Goal: Task Accomplishment & Management: Manage account settings

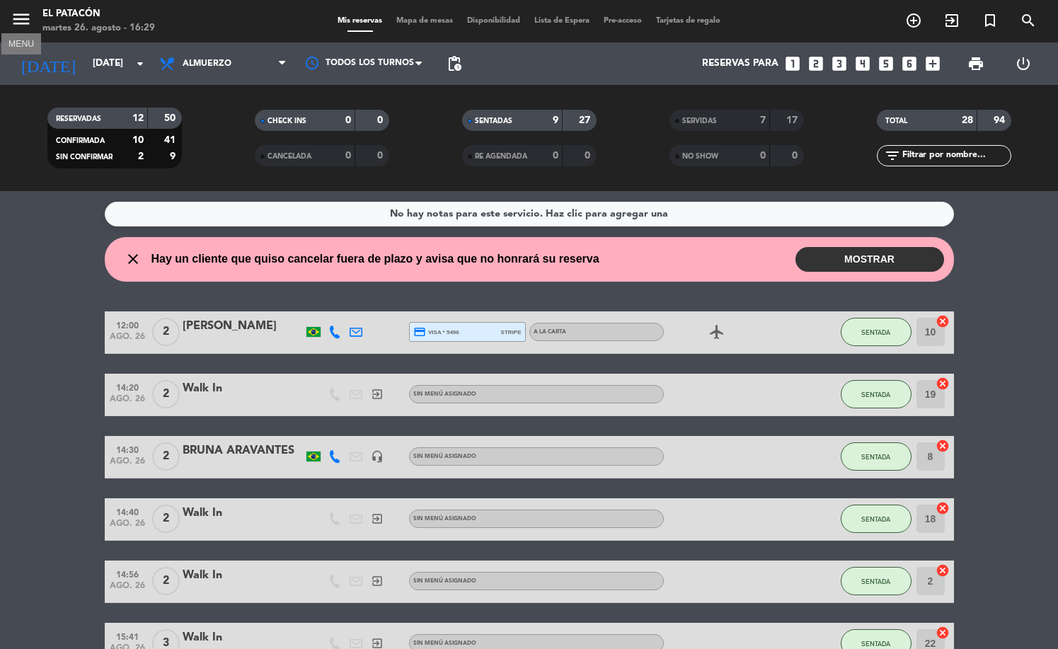
click at [21, 23] on icon "menu" at bounding box center [21, 18] width 21 height 21
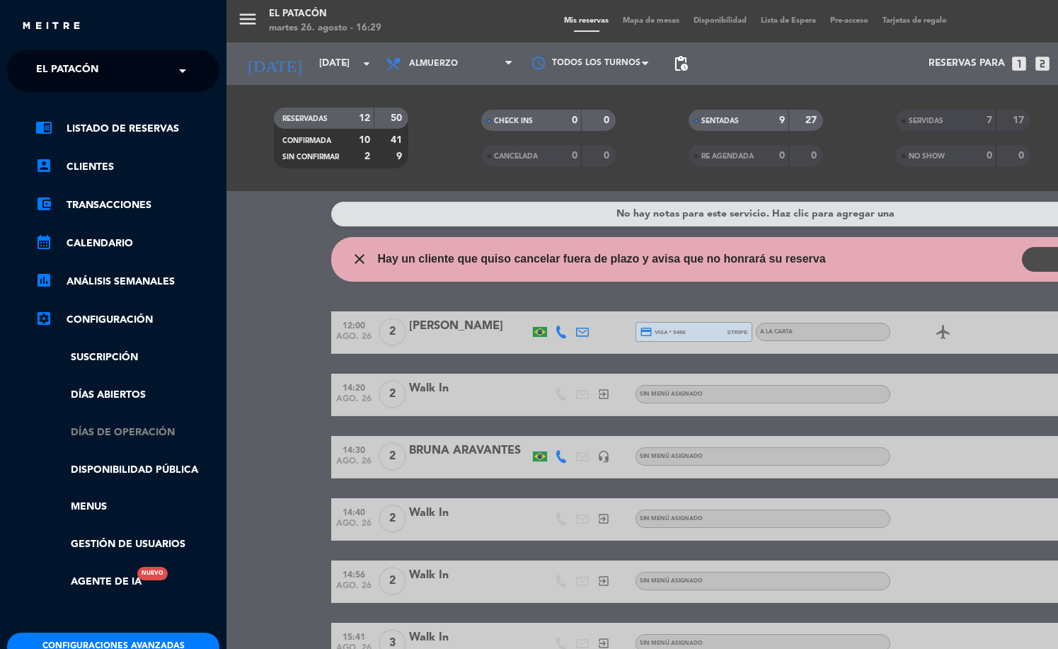
click at [132, 425] on link "Días de Operación" at bounding box center [127, 433] width 184 height 16
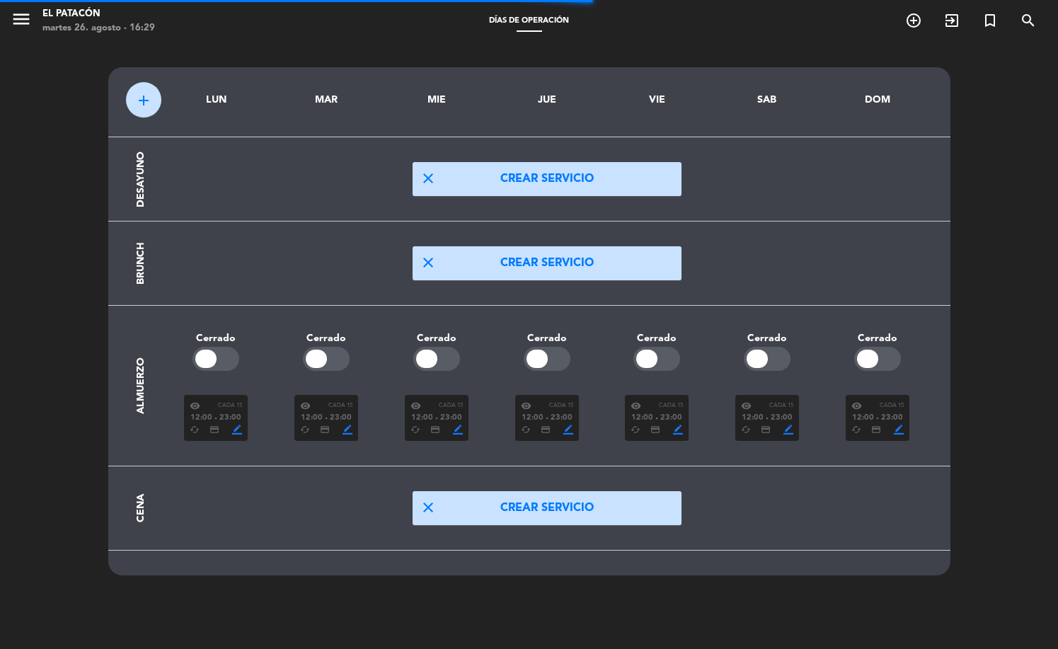
click at [323, 422] on span "12:00" at bounding box center [312, 418] width 22 height 13
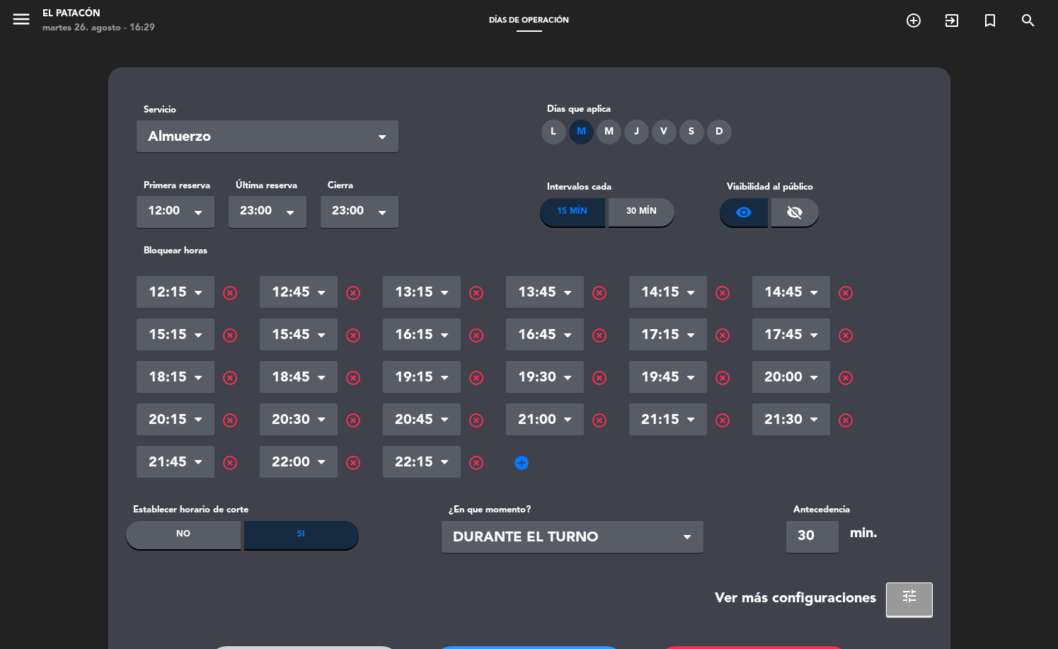
click at [350, 462] on span "highlight_off" at bounding box center [353, 462] width 17 height 17
click at [842, 420] on span "highlight_off" at bounding box center [845, 420] width 17 height 17
click at [598, 422] on span "highlight_off" at bounding box center [599, 420] width 17 height 17
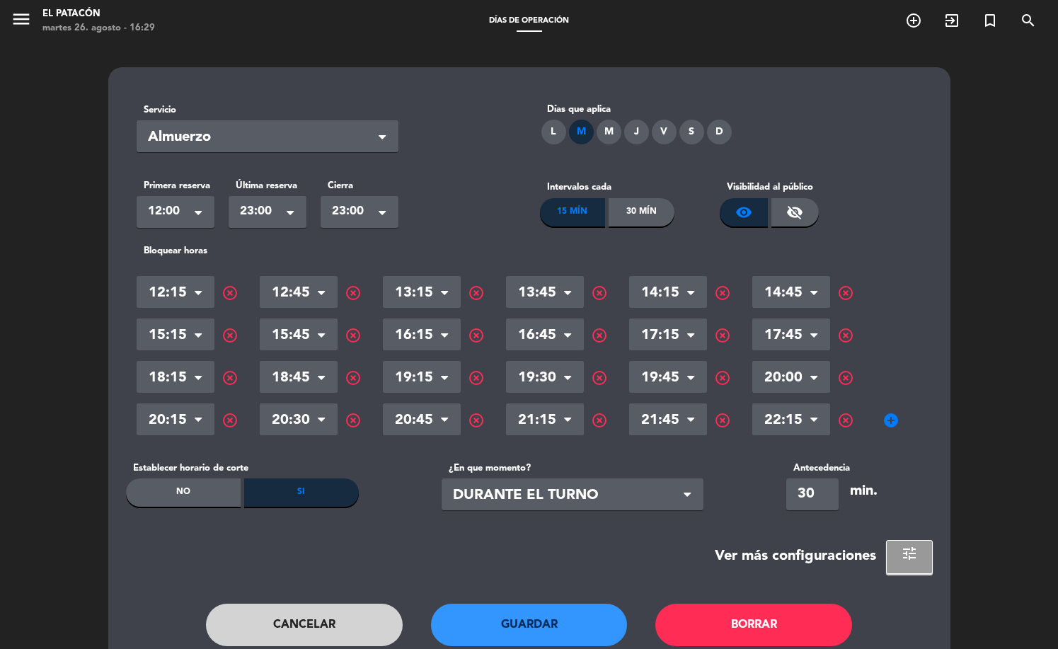
click at [351, 425] on span "highlight_off" at bounding box center [353, 420] width 17 height 17
click at [843, 377] on span "highlight_off" at bounding box center [845, 378] width 17 height 17
click at [597, 377] on span "highlight_off" at bounding box center [599, 378] width 17 height 17
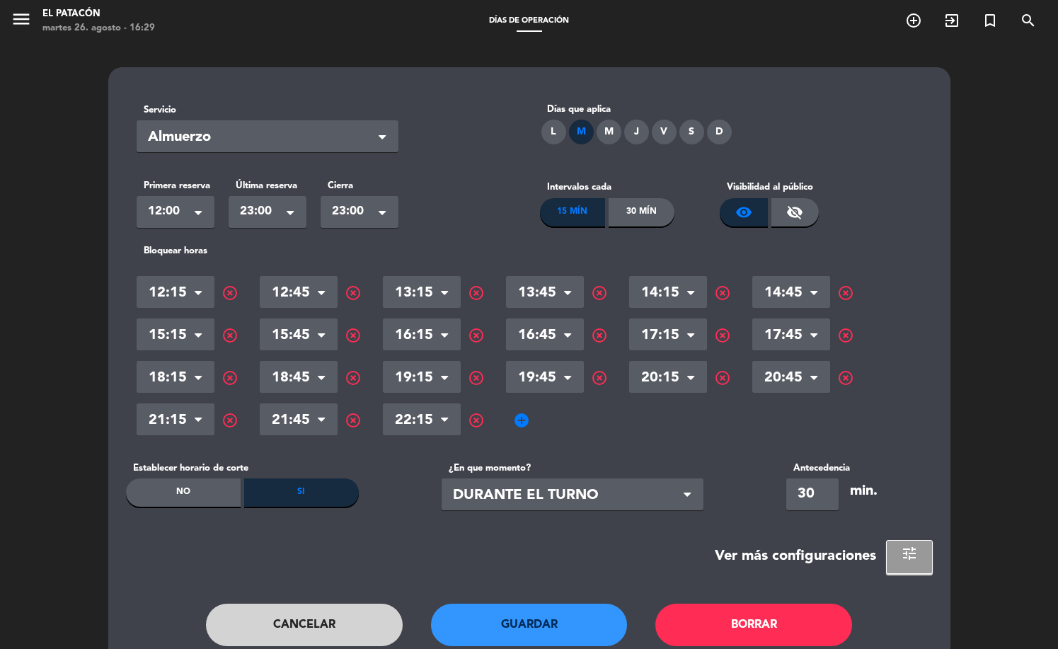
click at [557, 623] on button "Guardar" at bounding box center [529, 625] width 197 height 42
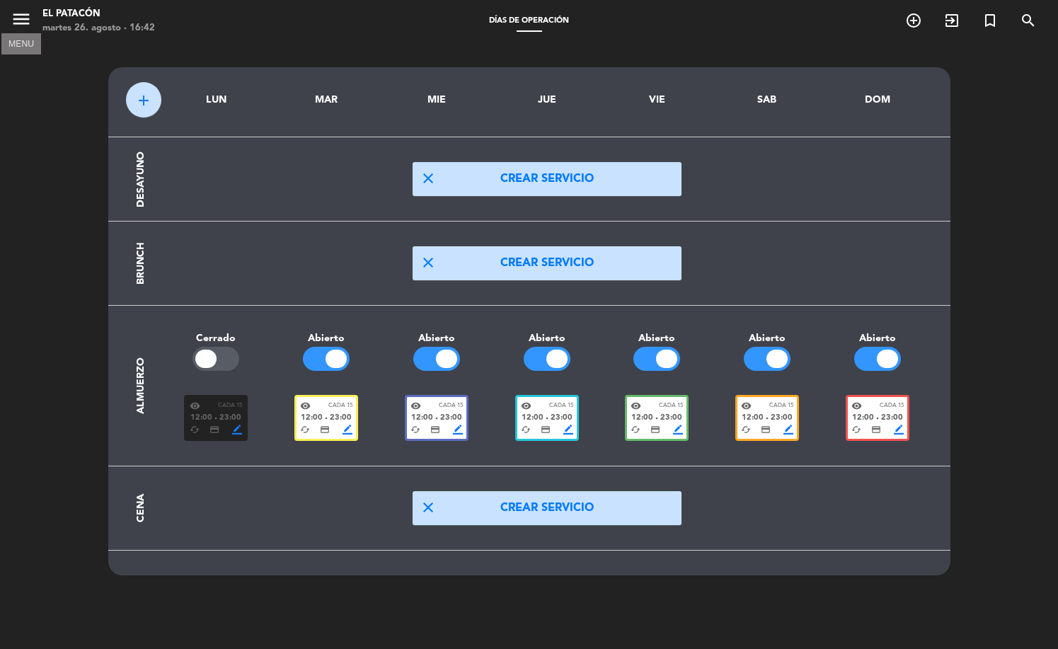
click at [14, 21] on icon "menu" at bounding box center [21, 18] width 21 height 21
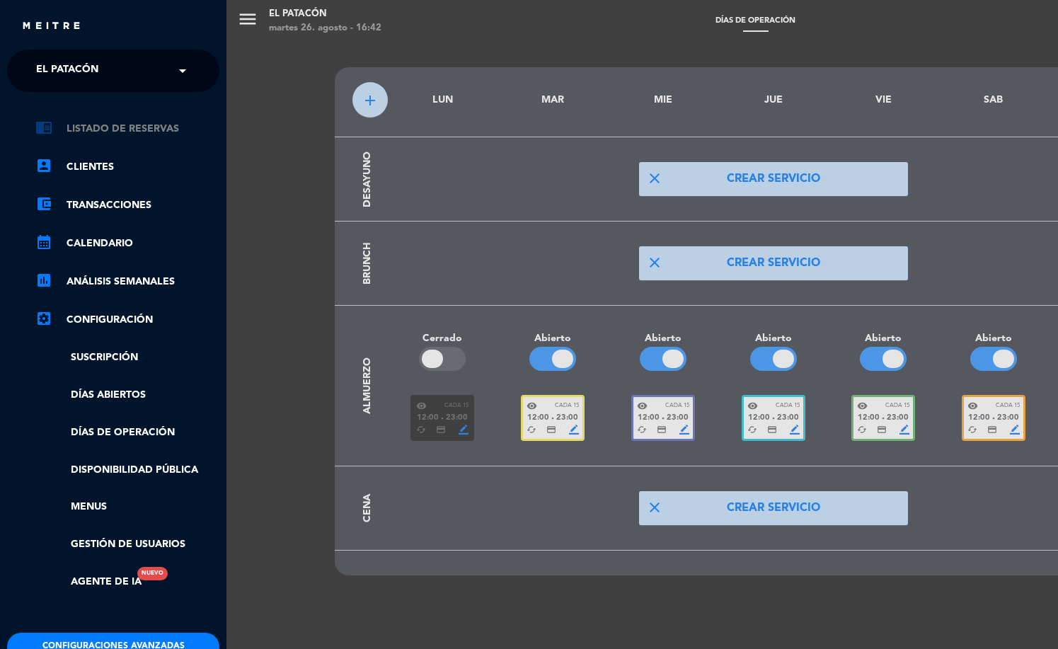
click at [121, 130] on link "chrome_reader_mode Listado de Reservas" at bounding box center [127, 128] width 184 height 17
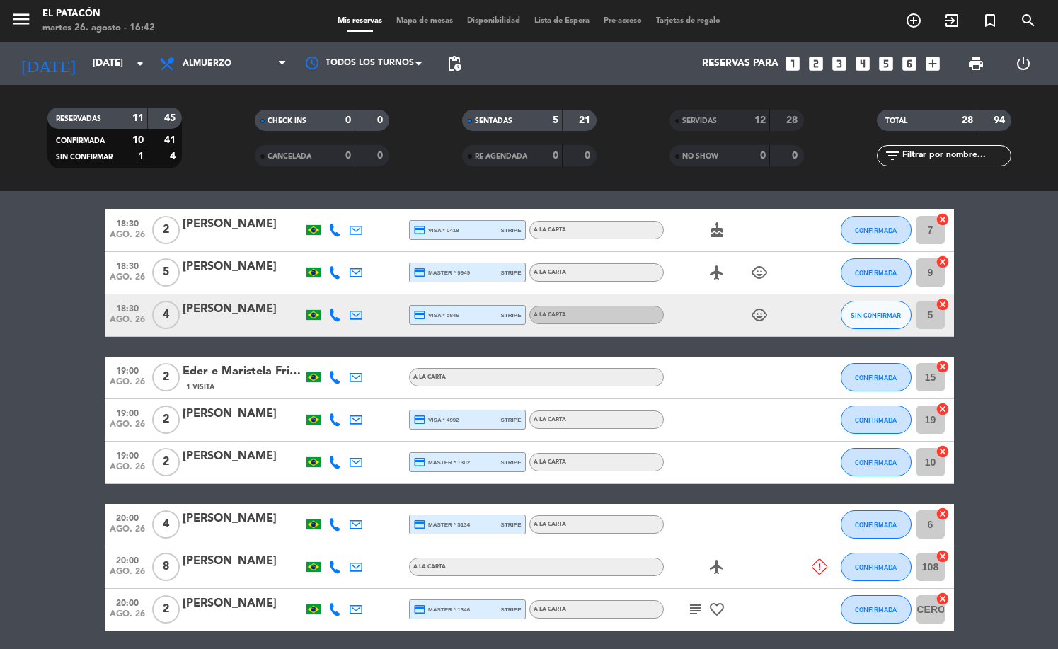
scroll to position [393, 0]
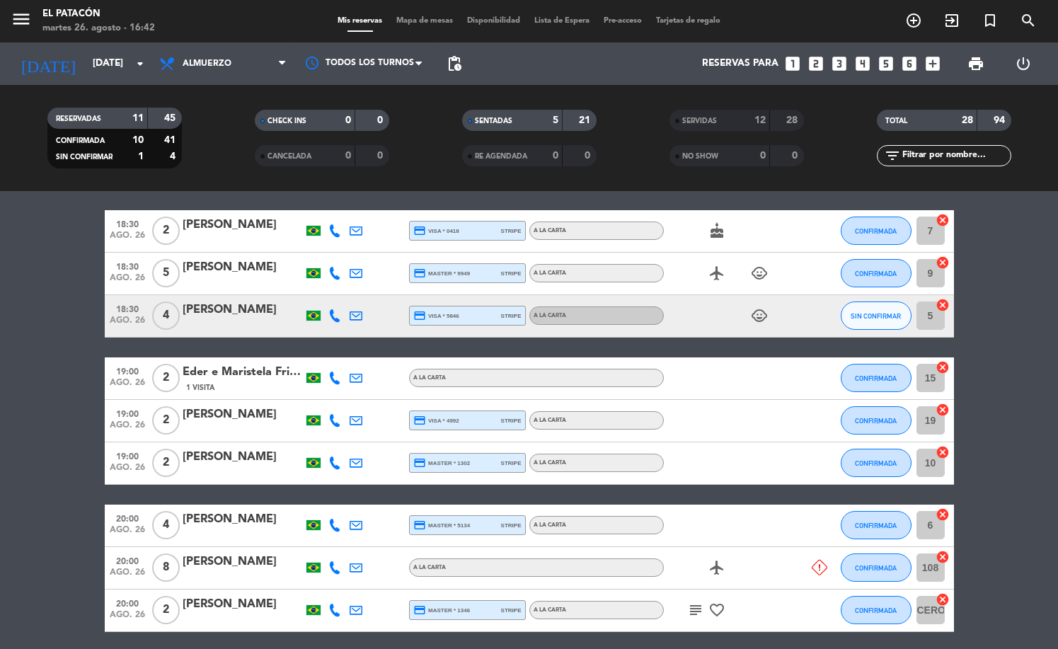
click at [333, 316] on icon at bounding box center [334, 315] width 13 height 13
click at [244, 322] on div at bounding box center [243, 324] width 120 height 11
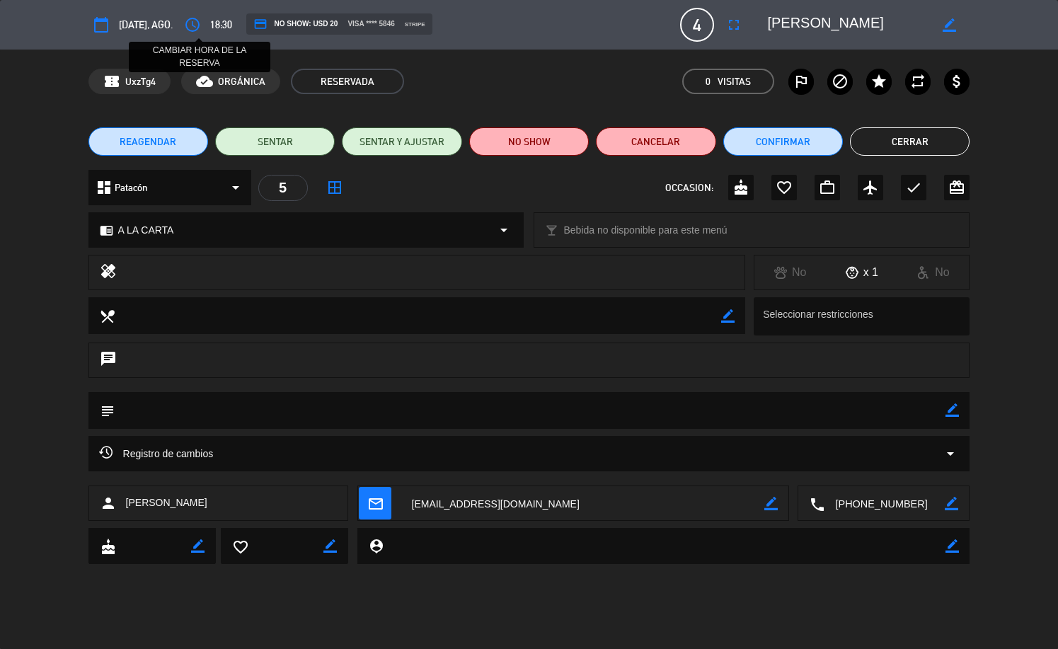
click at [200, 23] on icon "access_time" at bounding box center [192, 24] width 17 height 17
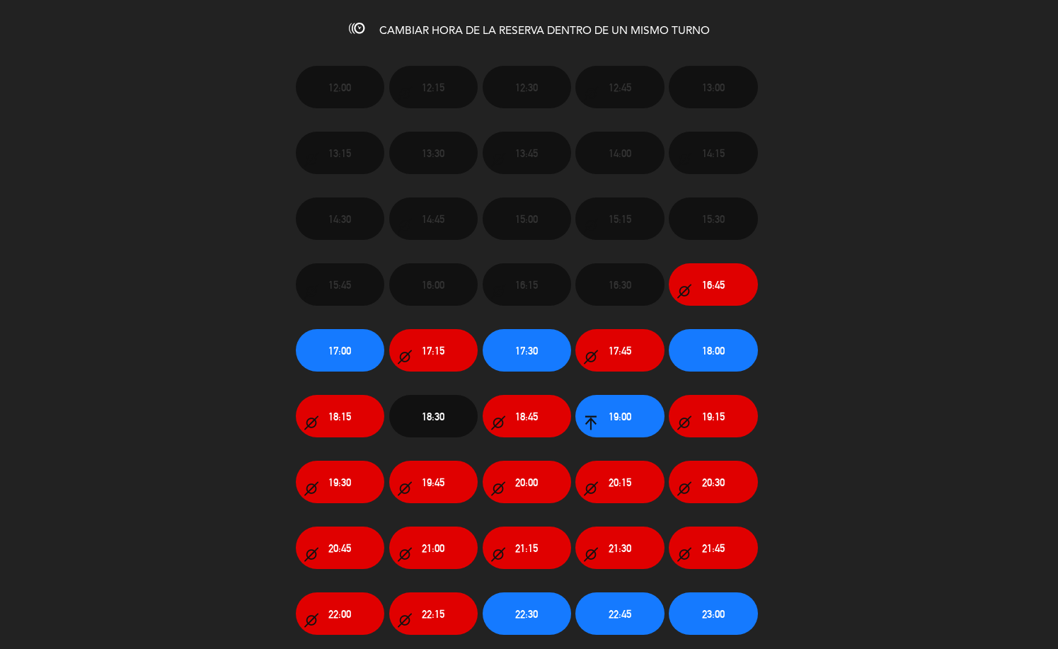
click at [357, 476] on button "19:30" at bounding box center [340, 482] width 88 height 42
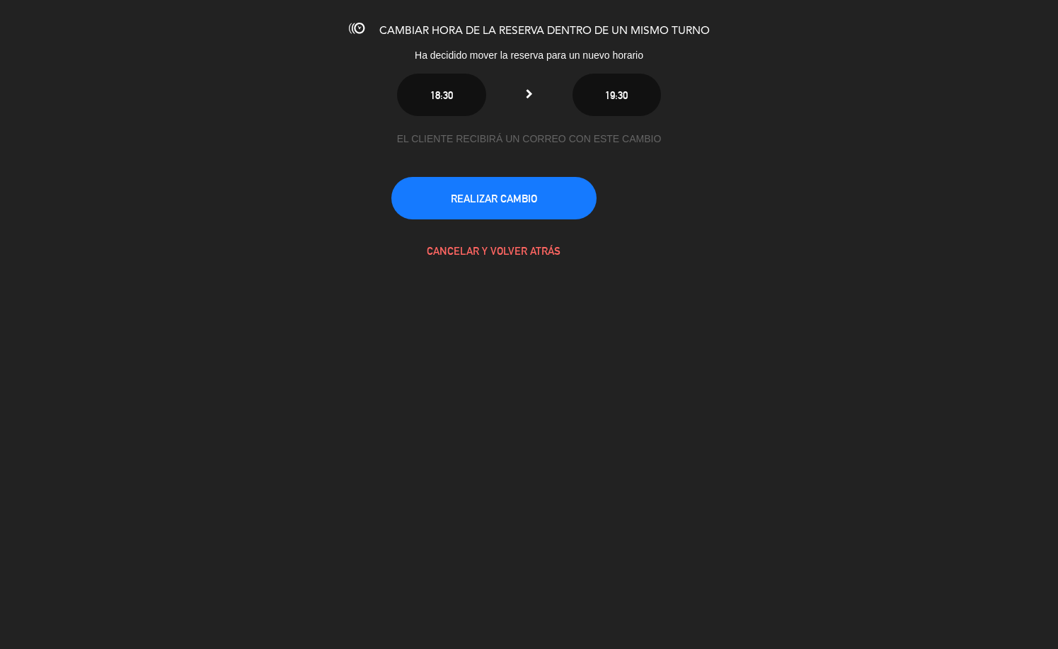
click at [539, 208] on button "REALIZAR CAMBIO" at bounding box center [493, 198] width 205 height 42
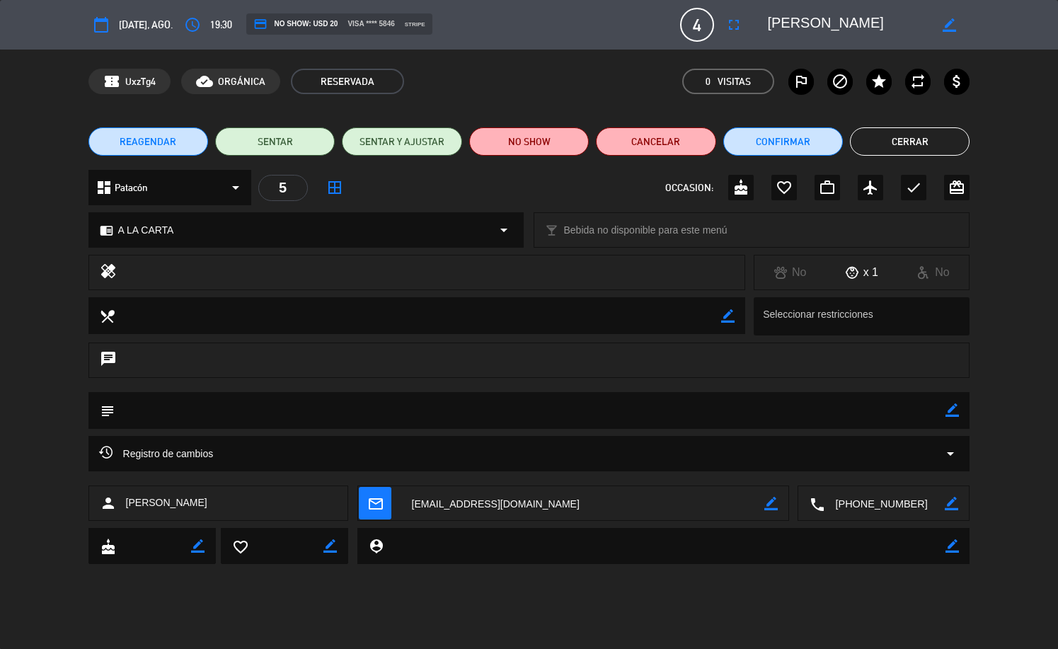
click at [908, 140] on button "Cerrar" at bounding box center [910, 141] width 120 height 28
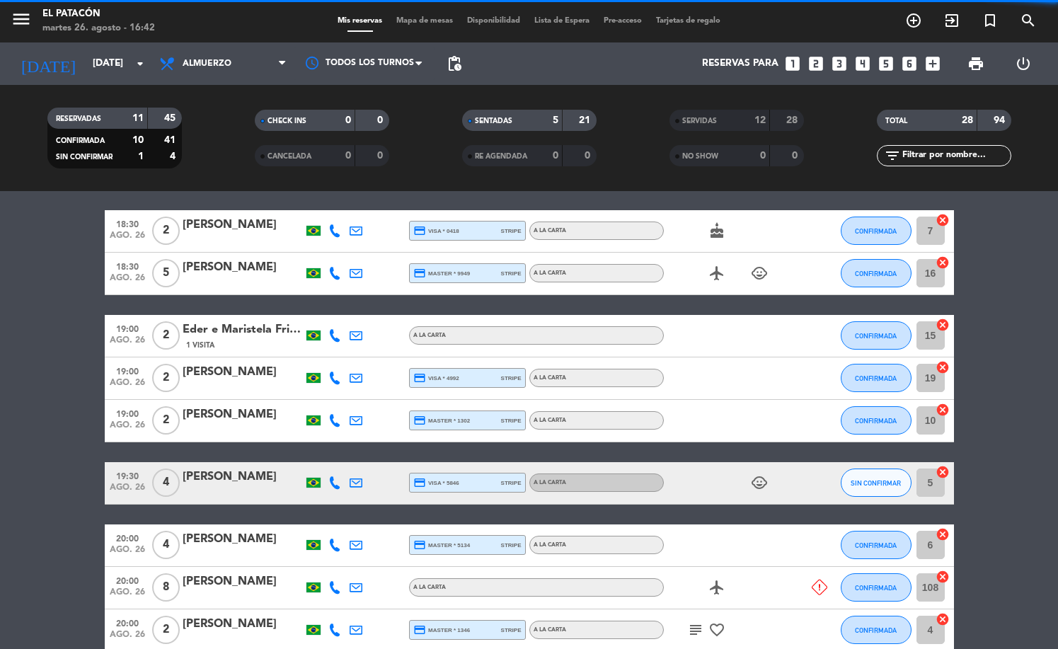
click at [416, 498] on div "19:30 [DATE] 4 [PERSON_NAME] credit_card visa * 5846 stripe A LA CARTA child_ca…" at bounding box center [529, 483] width 849 height 42
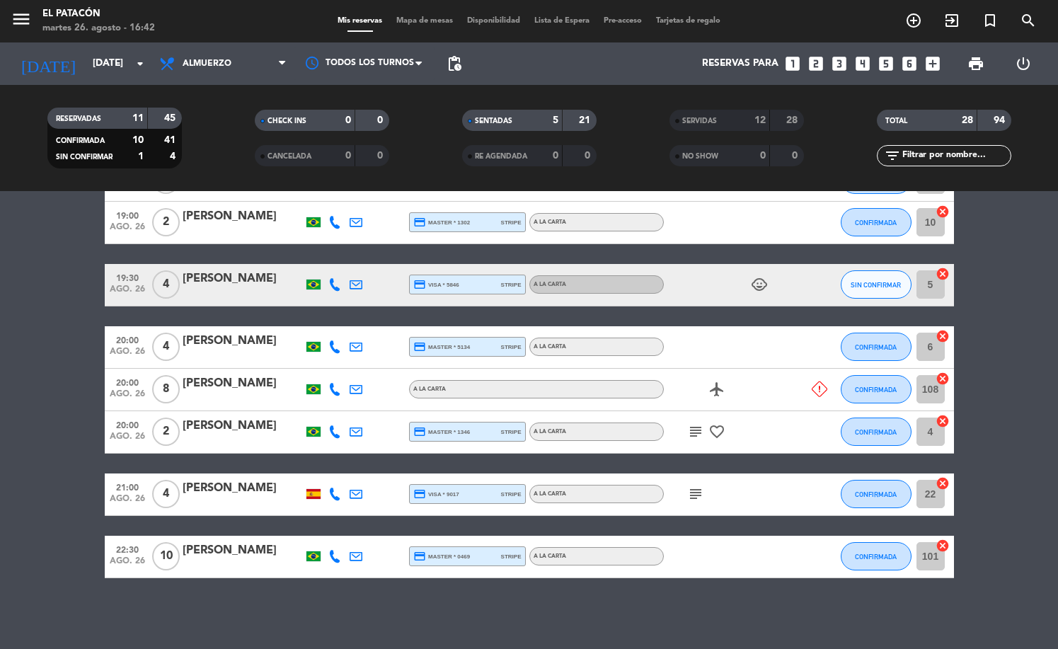
scroll to position [590, 0]
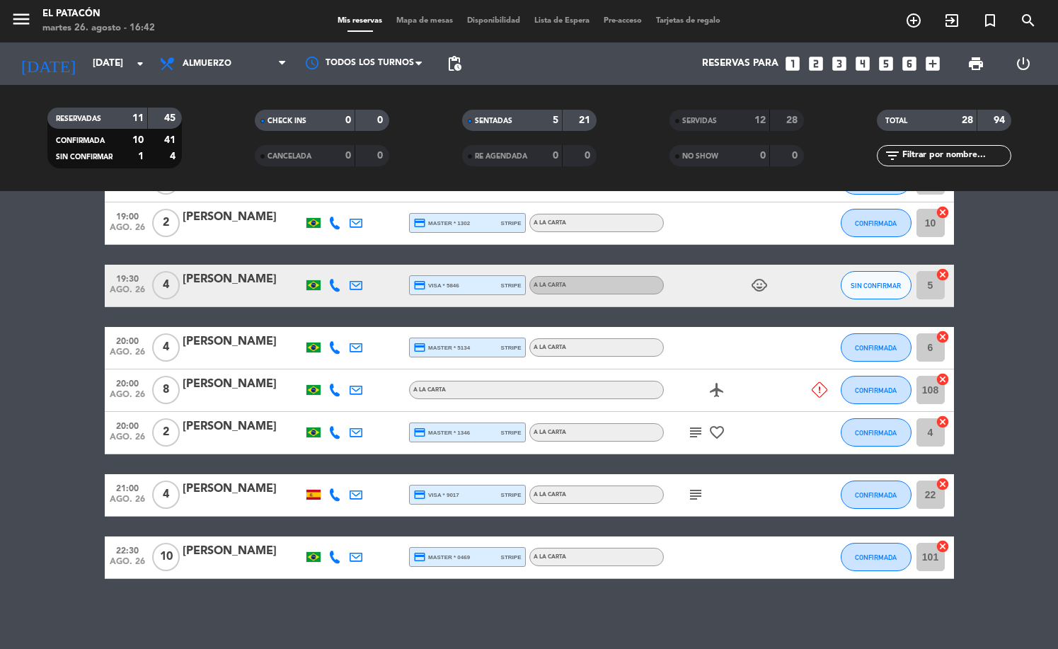
click at [333, 392] on icon at bounding box center [334, 390] width 13 height 13
click at [322, 365] on span "Copiar" at bounding box center [322, 367] width 30 height 15
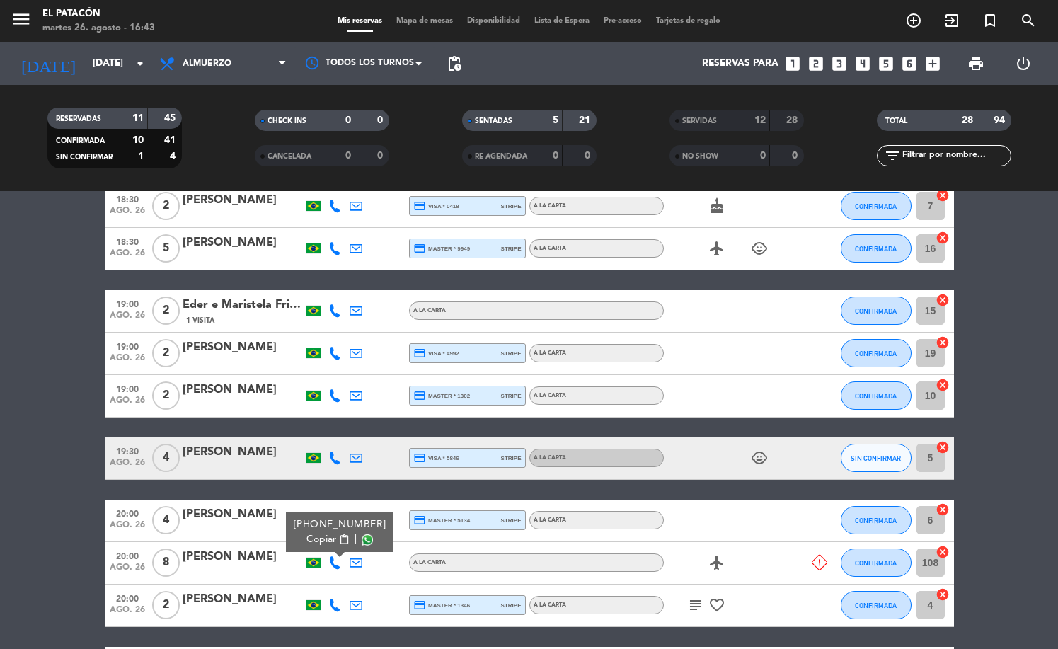
scroll to position [411, 0]
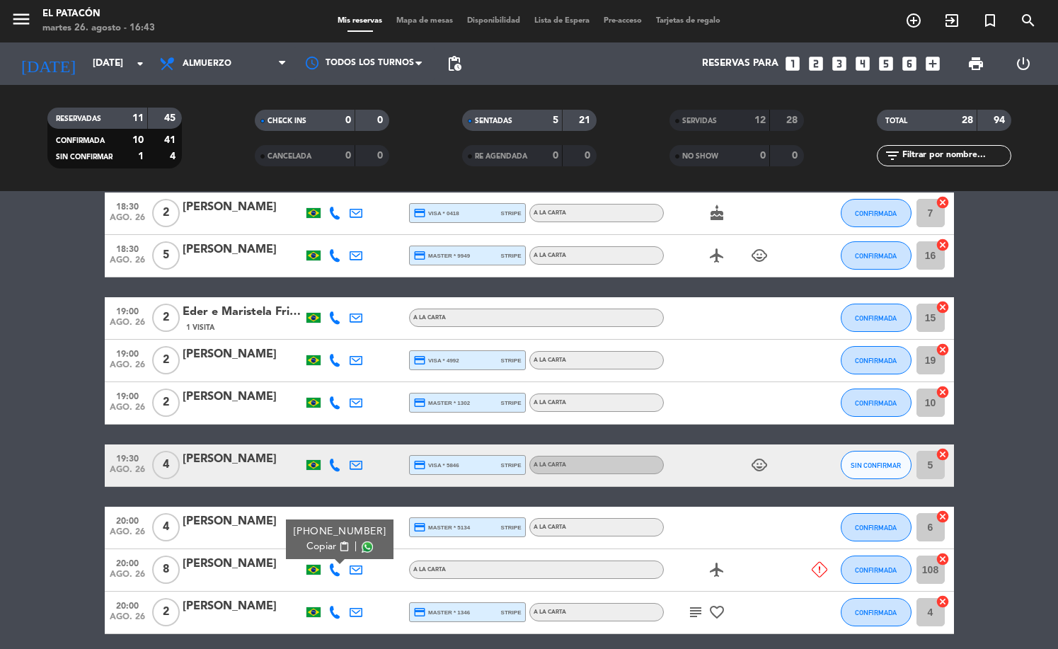
click at [336, 320] on icon at bounding box center [334, 317] width 13 height 13
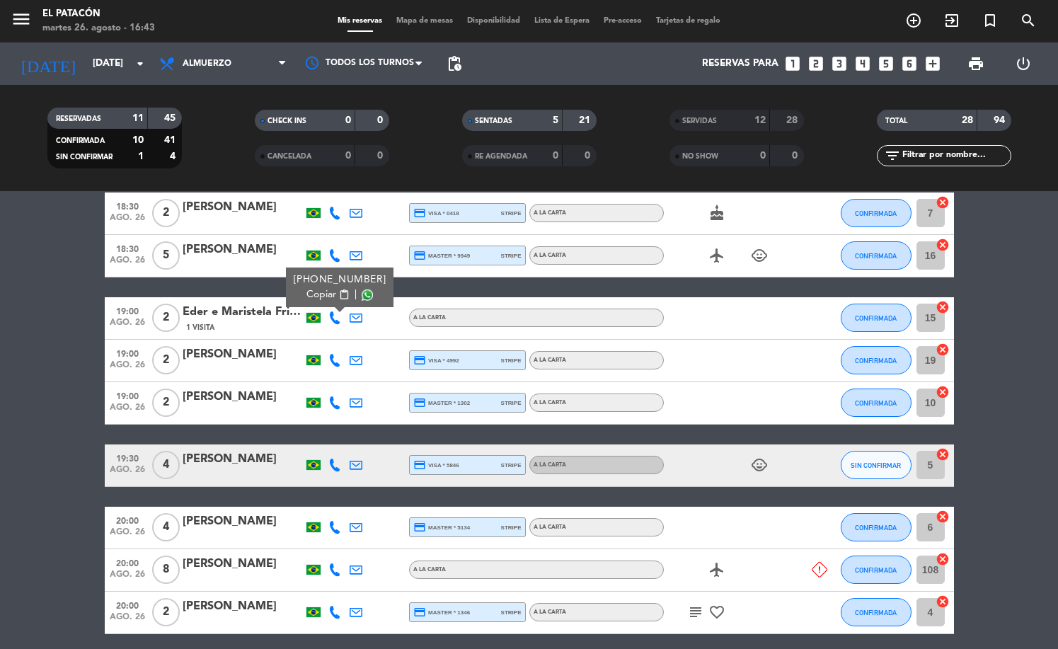
click at [340, 354] on icon at bounding box center [334, 360] width 13 height 13
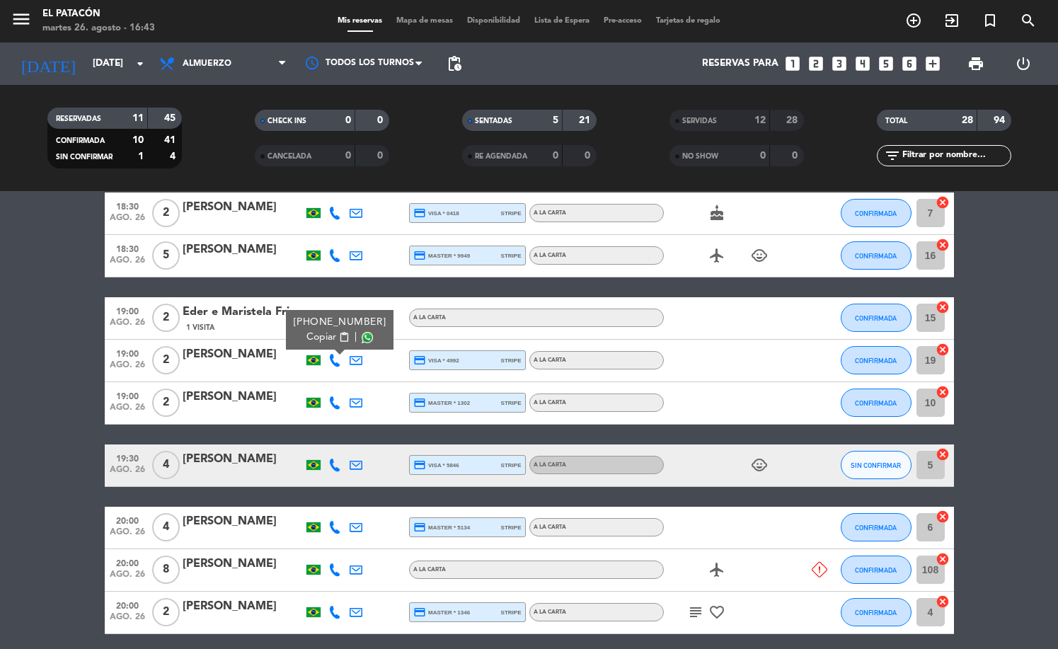
click at [337, 403] on icon at bounding box center [334, 402] width 13 height 13
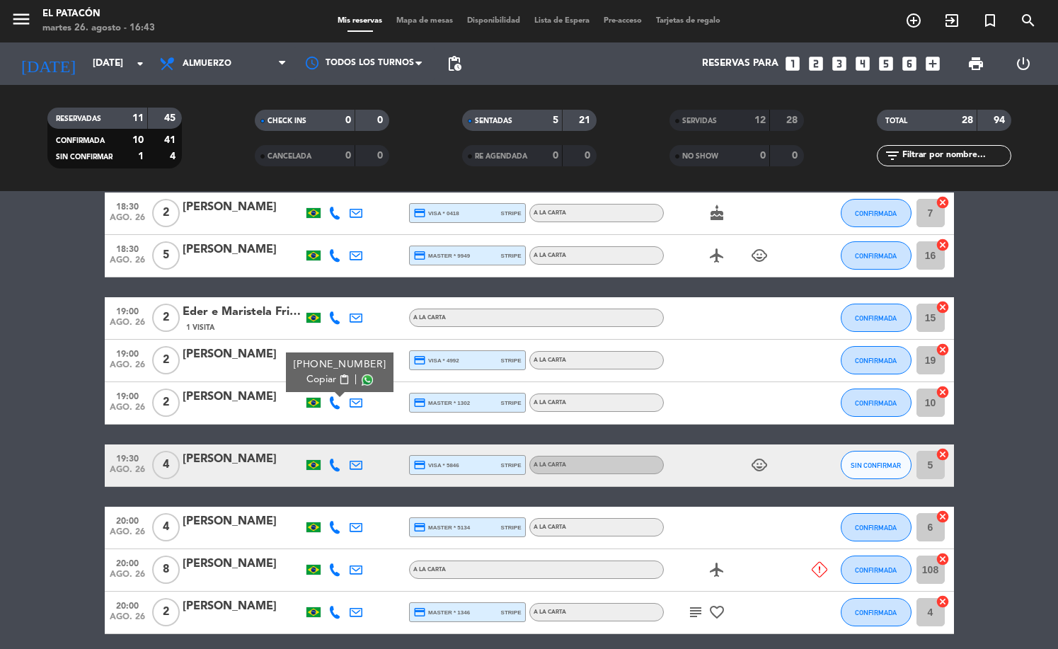
click at [256, 394] on div "[PERSON_NAME]" at bounding box center [243, 397] width 120 height 18
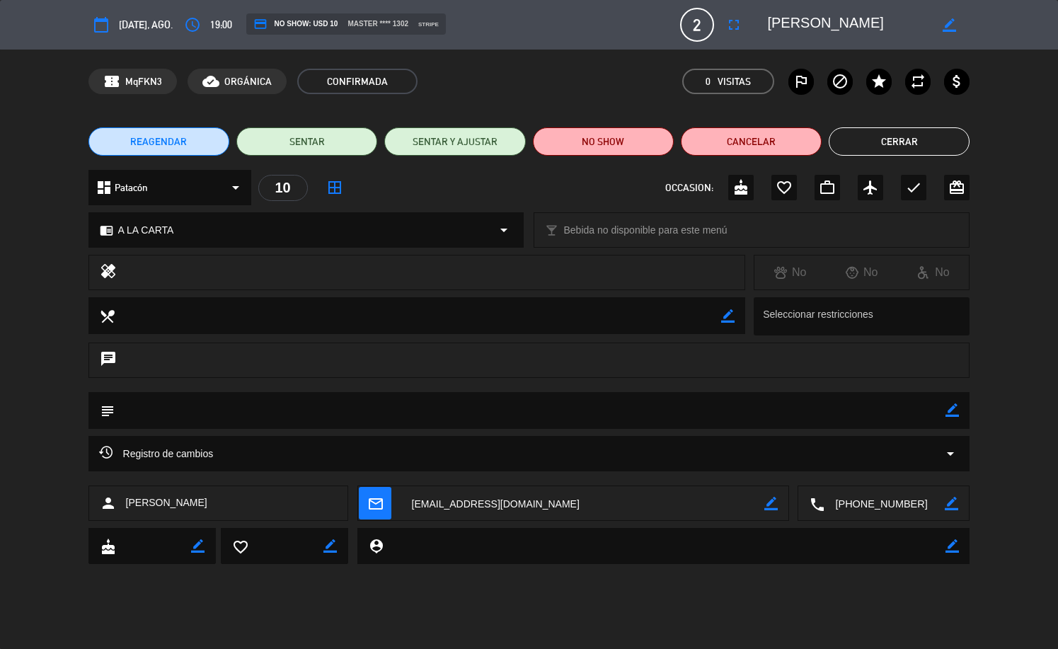
click at [188, 141] on button "REAGENDAR" at bounding box center [158, 141] width 141 height 28
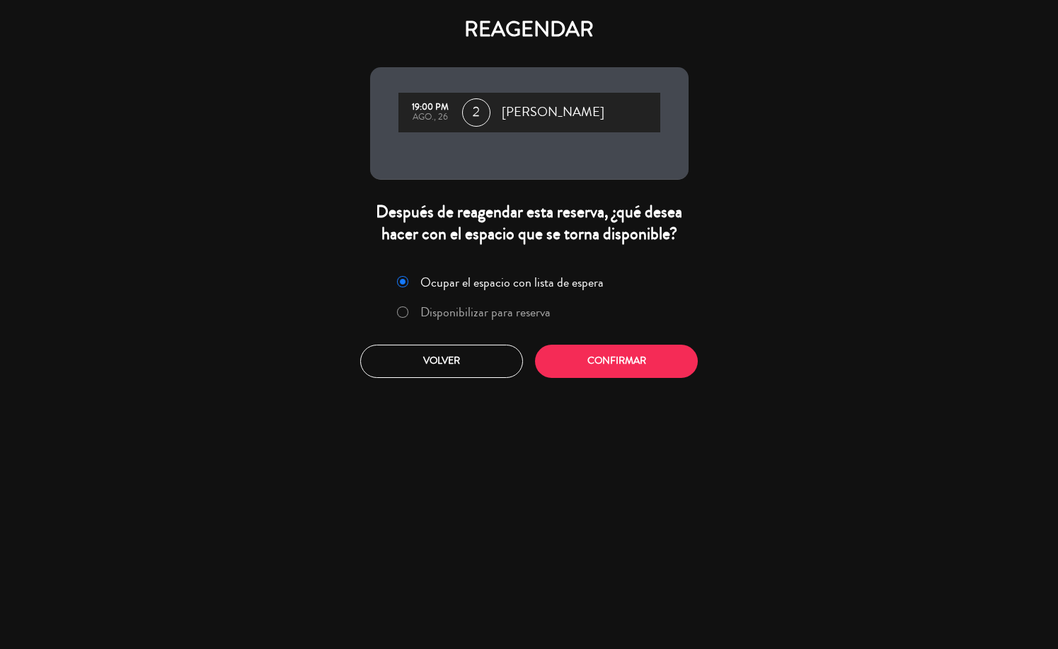
click at [530, 319] on label "Disponibilizar para reserva" at bounding box center [485, 312] width 130 height 13
click at [588, 370] on button "Confirmar" at bounding box center [616, 361] width 163 height 33
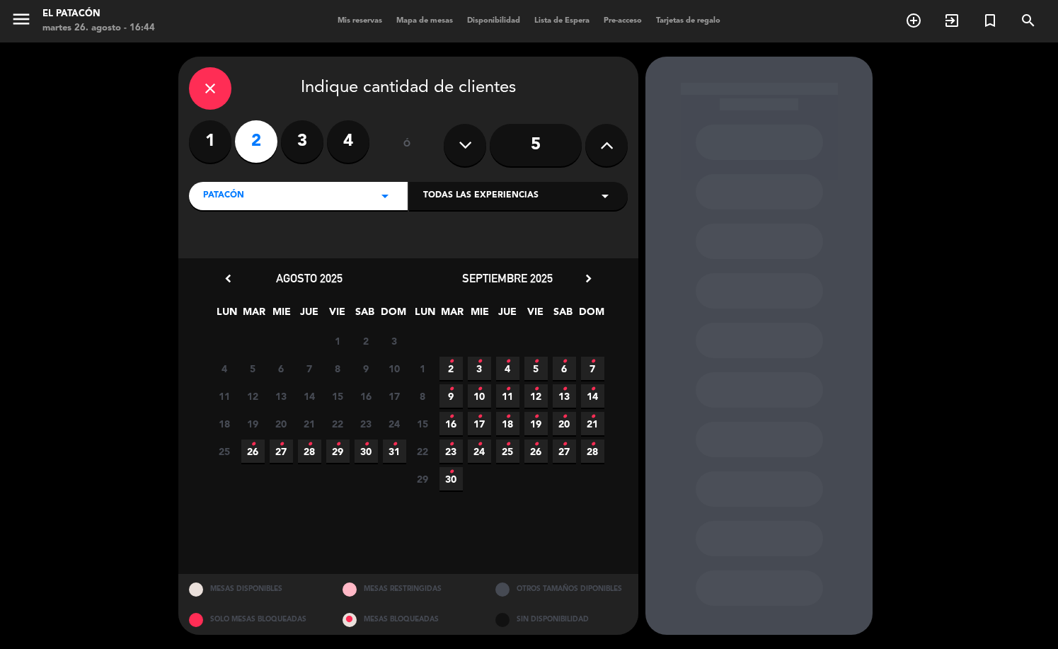
click at [251, 452] on icon "•" at bounding box center [253, 444] width 5 height 23
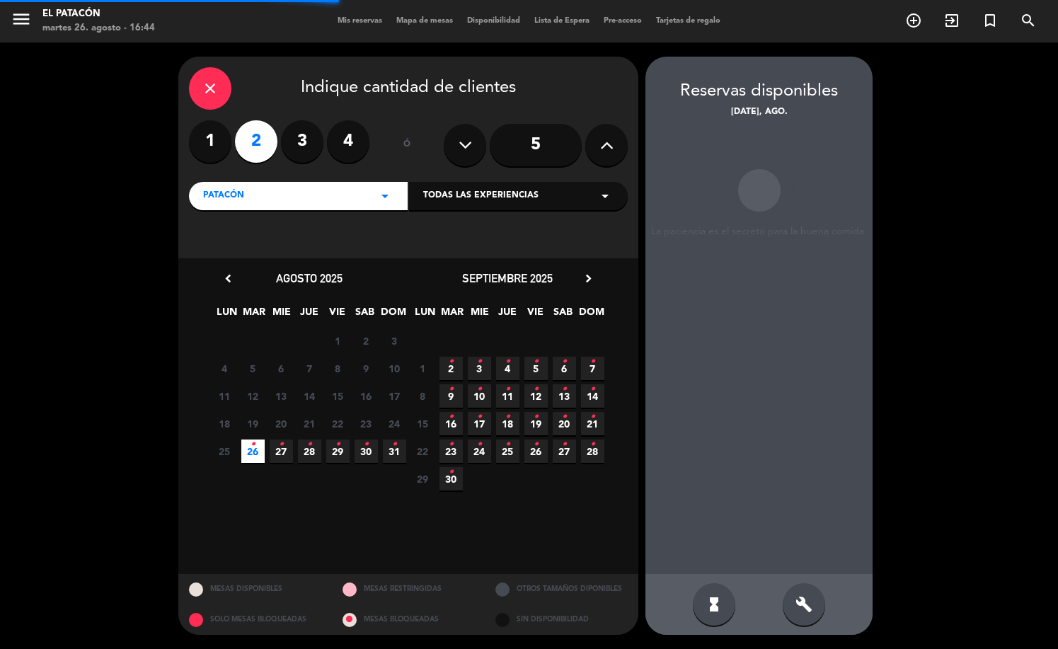
click at [282, 459] on span "27 •" at bounding box center [281, 451] width 23 height 23
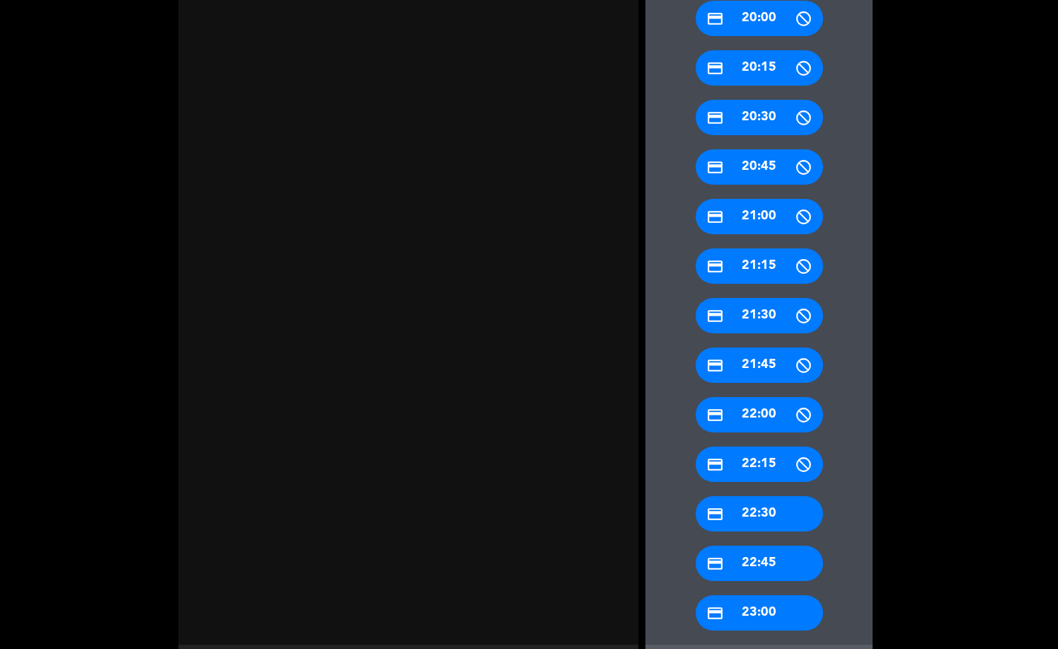
scroll to position [1814, 0]
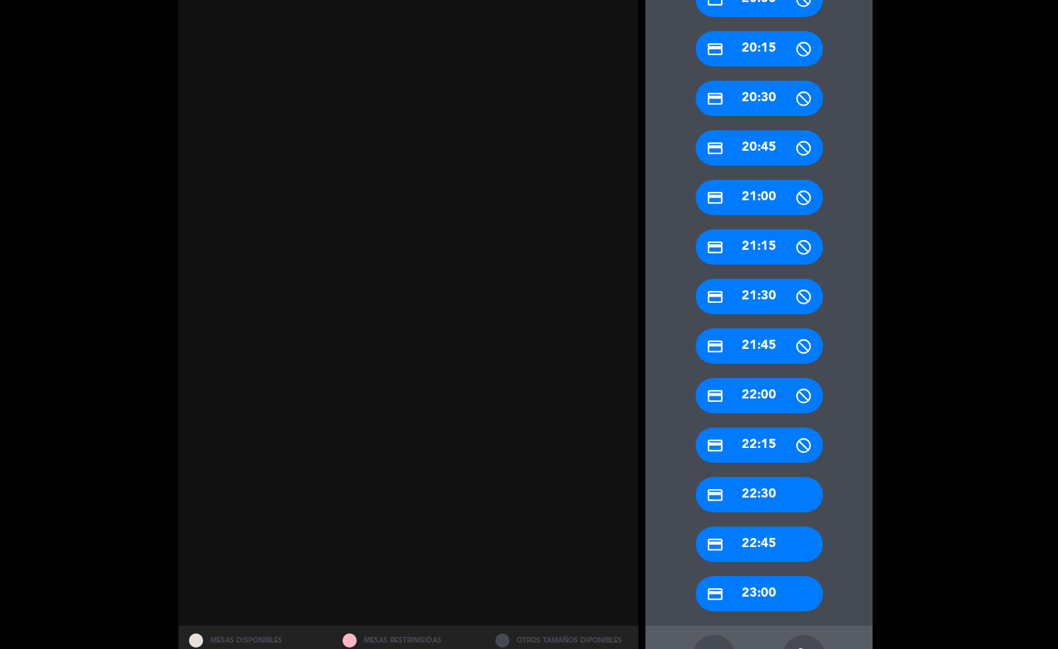
click at [749, 590] on div "credit_card 23:00" at bounding box center [759, 593] width 127 height 35
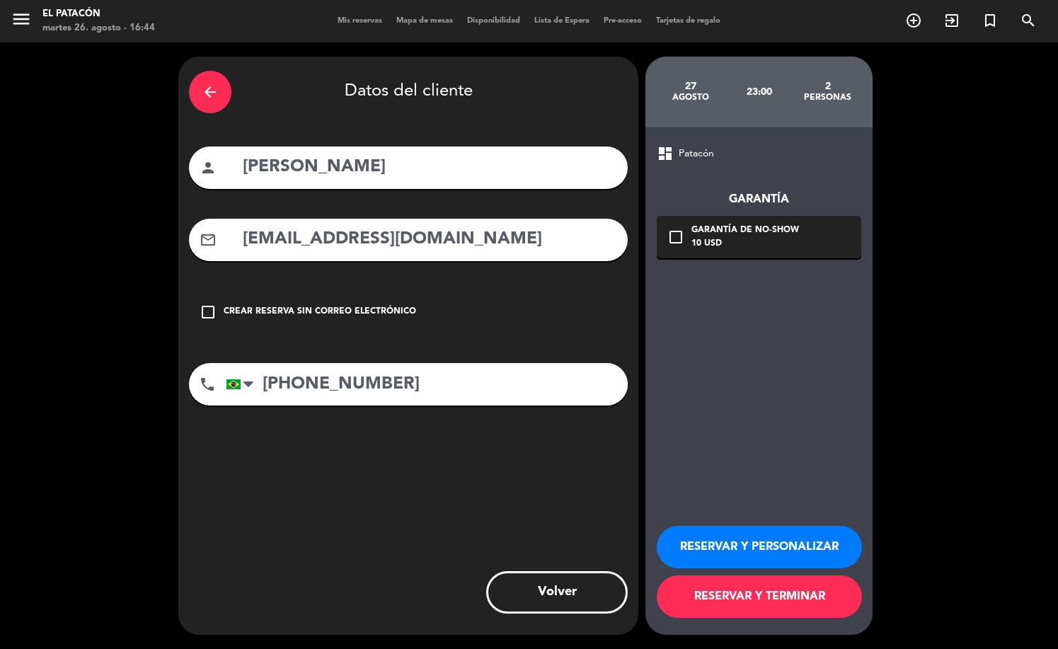
scroll to position [0, 0]
click at [694, 590] on button "RESERVAR Y TERMINAR" at bounding box center [759, 597] width 205 height 42
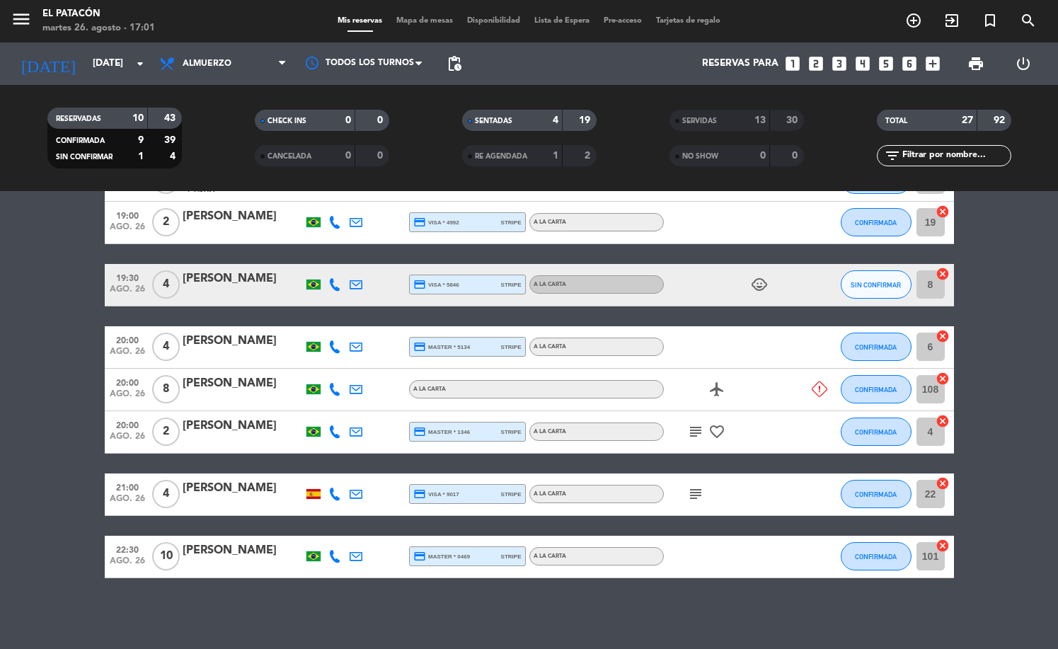
scroll to position [486, 0]
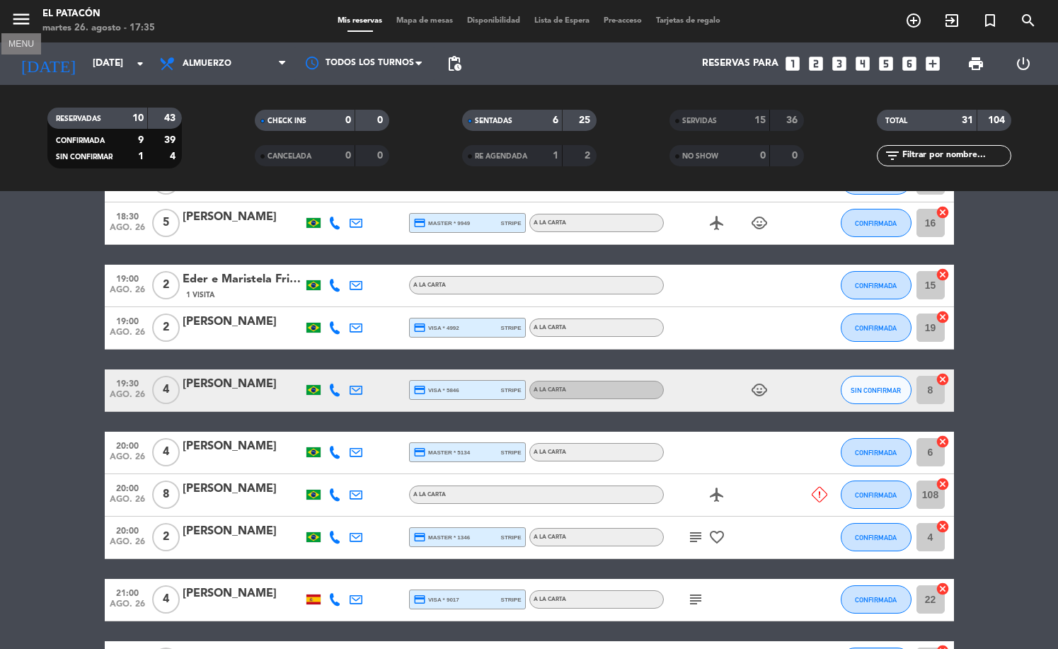
click at [25, 17] on icon "menu" at bounding box center [21, 18] width 21 height 21
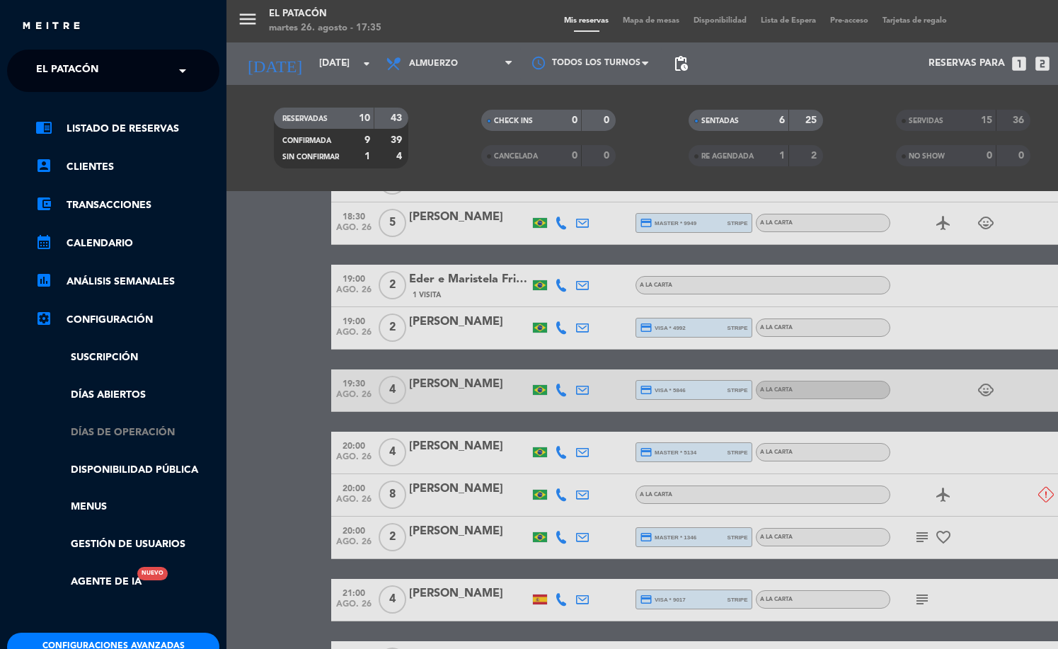
click at [139, 428] on link "Días de Operación" at bounding box center [127, 433] width 184 height 16
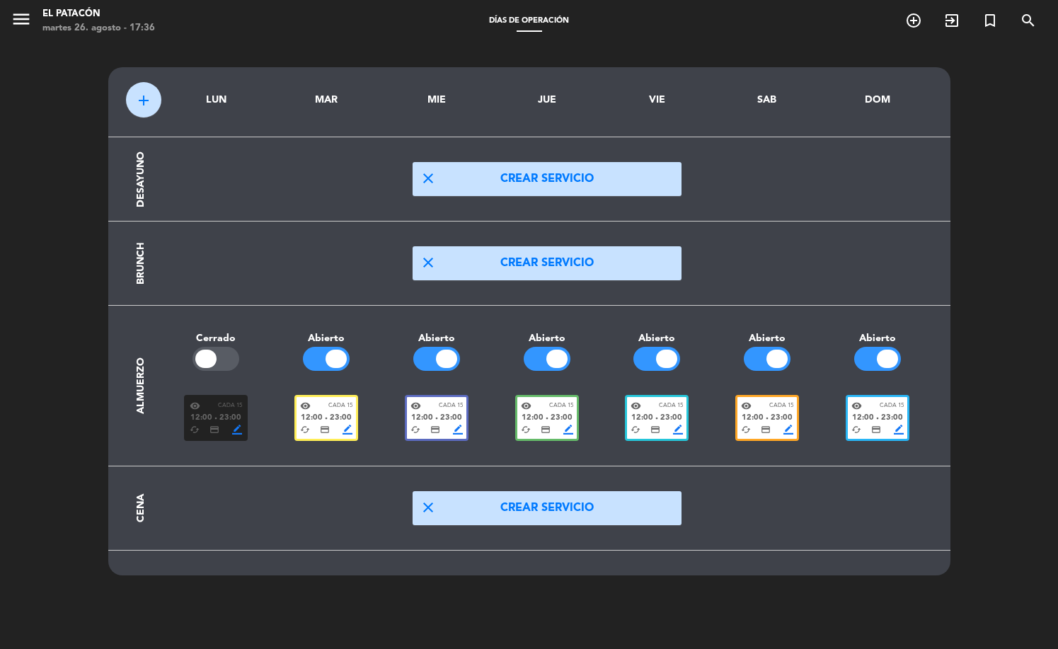
click at [343, 415] on span "23:00" at bounding box center [341, 418] width 22 height 13
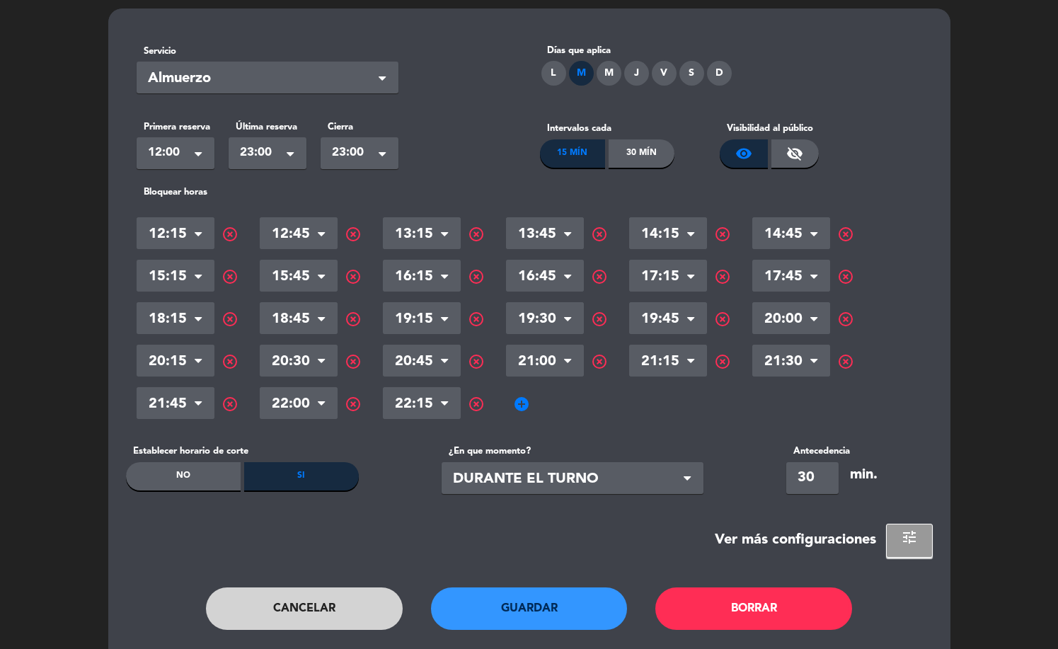
scroll to position [42, 0]
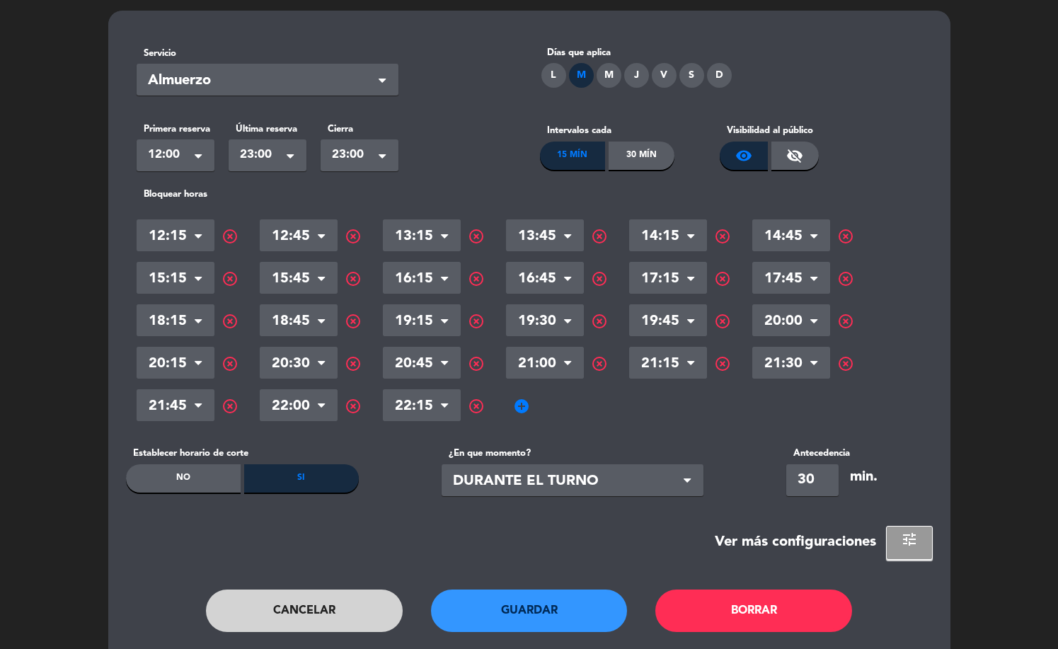
click at [362, 597] on button "Cancelar" at bounding box center [304, 611] width 197 height 42
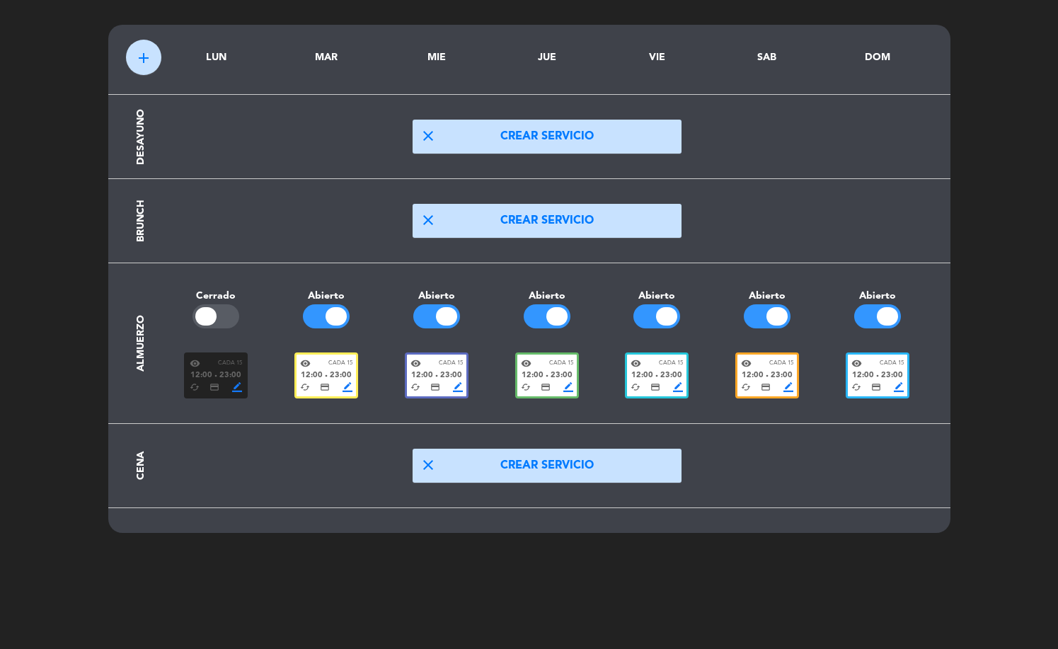
click at [343, 387] on span "border_color" at bounding box center [348, 387] width 10 height 10
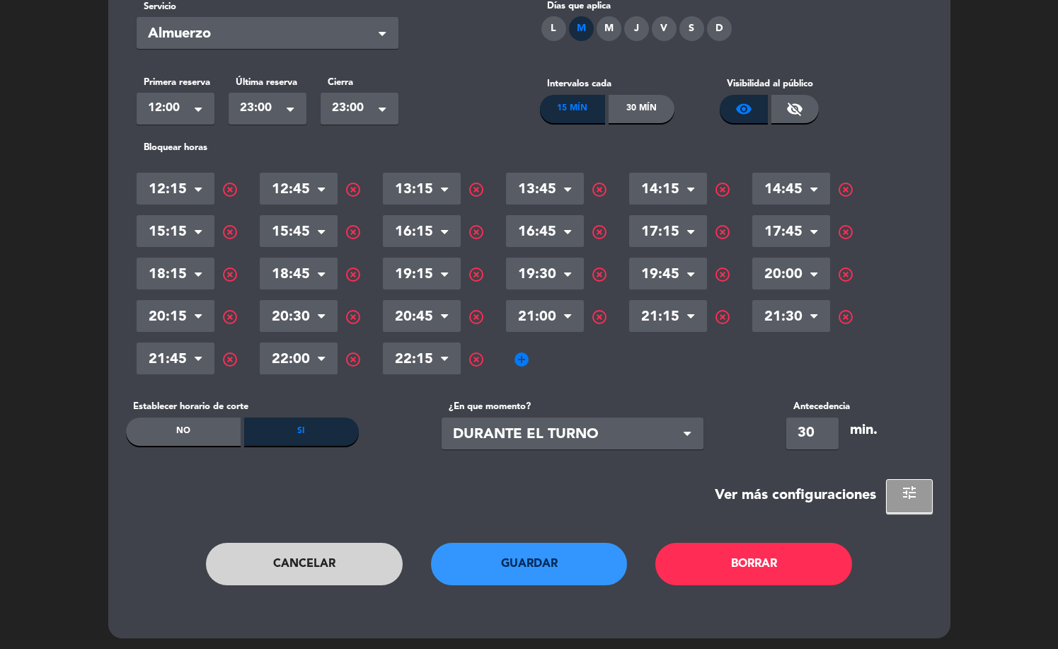
click at [359, 559] on button "Cancelar" at bounding box center [304, 564] width 197 height 42
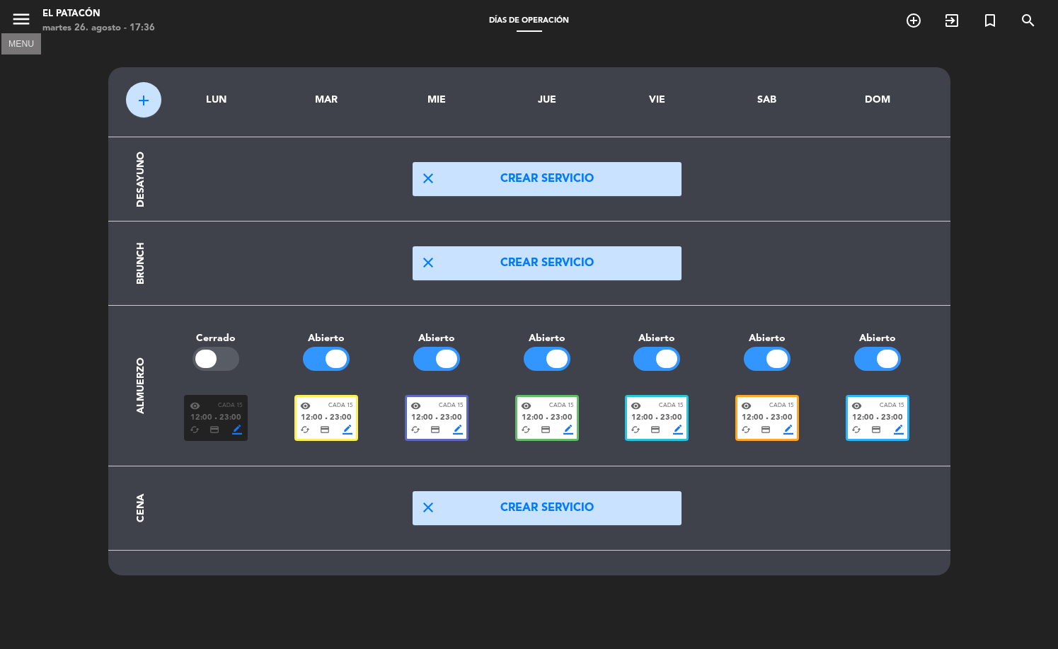
click at [13, 21] on icon "menu" at bounding box center [21, 18] width 21 height 21
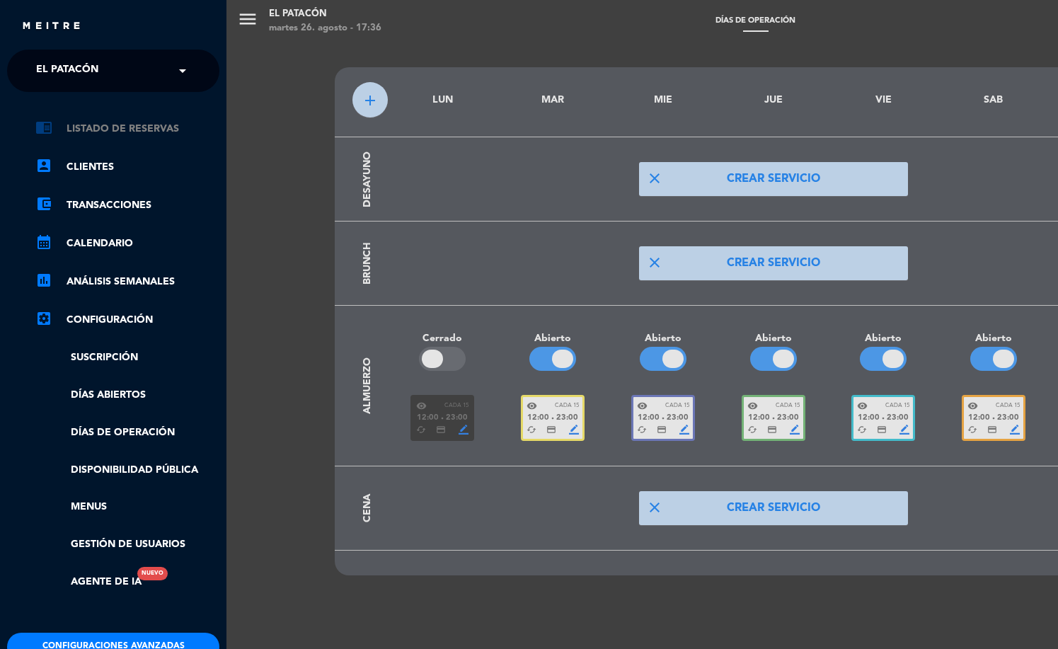
click at [101, 132] on link "chrome_reader_mode Listado de Reservas" at bounding box center [127, 128] width 184 height 17
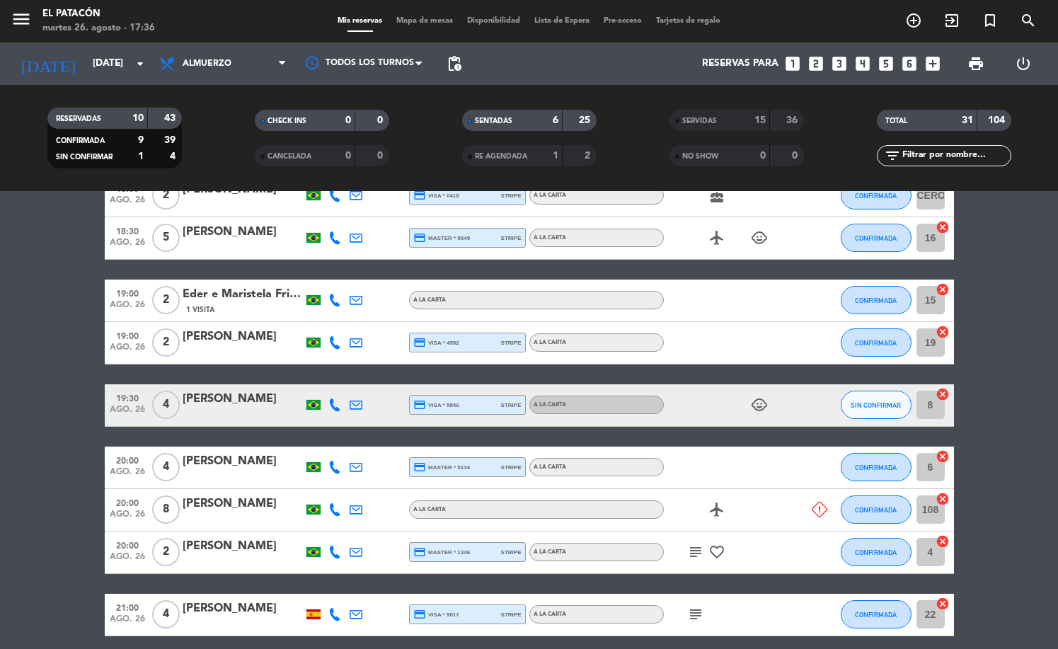
scroll to position [445, 0]
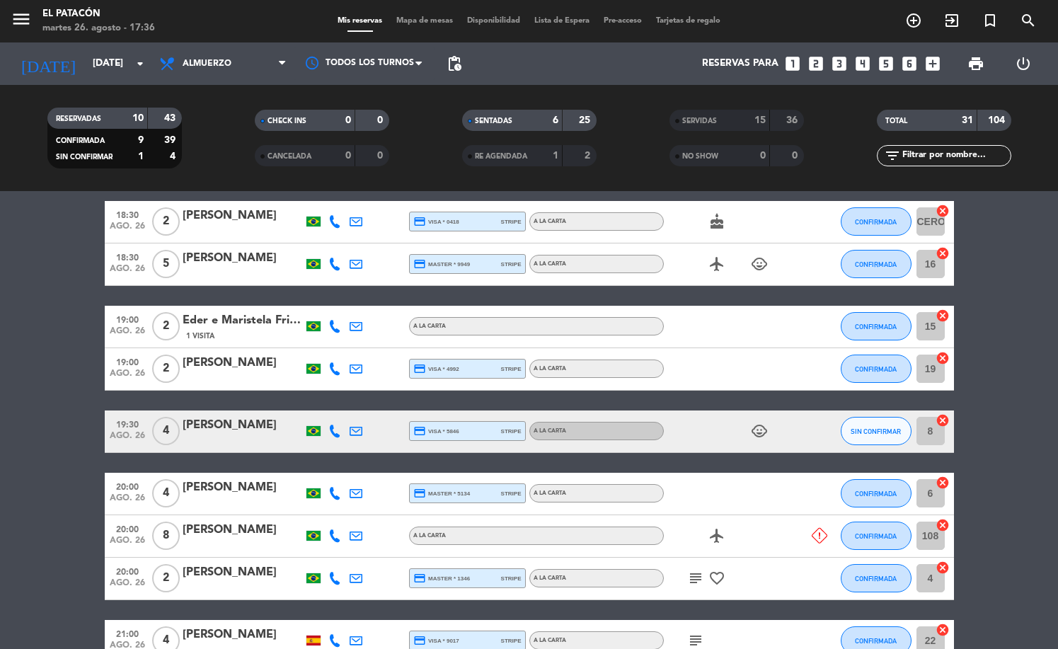
click at [323, 535] on div at bounding box center [313, 536] width 21 height 42
click at [331, 539] on icon at bounding box center [334, 535] width 13 height 13
click at [321, 510] on span "Copiar" at bounding box center [322, 512] width 30 height 15
click at [321, 511] on span "Copiar" at bounding box center [322, 512] width 30 height 15
click at [869, 539] on button "CONFIRMADA" at bounding box center [876, 536] width 71 height 28
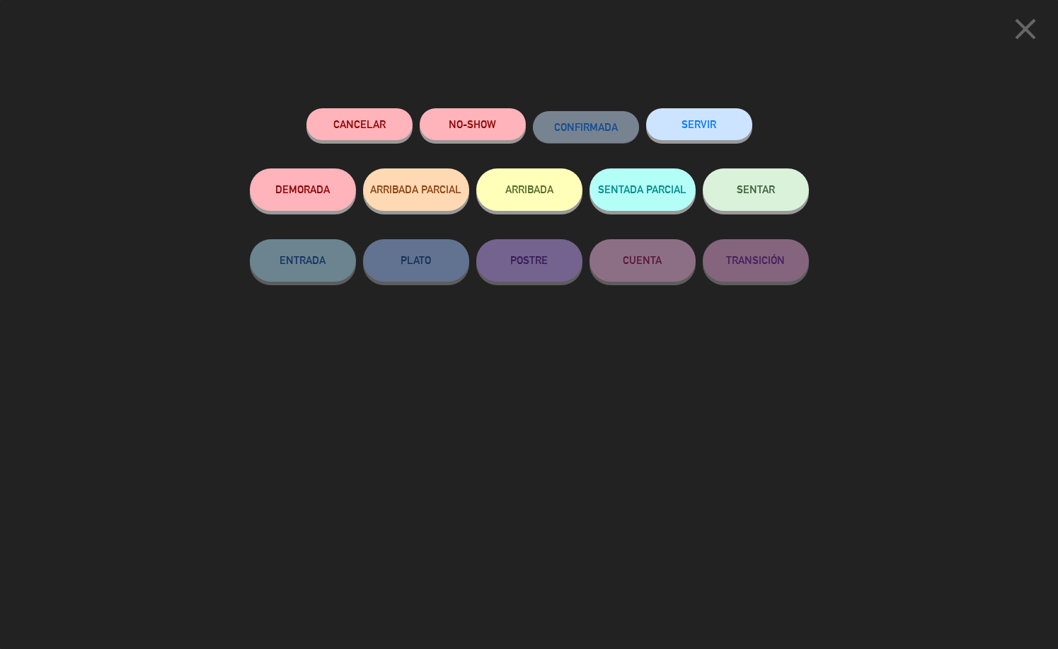
click at [382, 120] on button "Cancelar" at bounding box center [360, 124] width 106 height 32
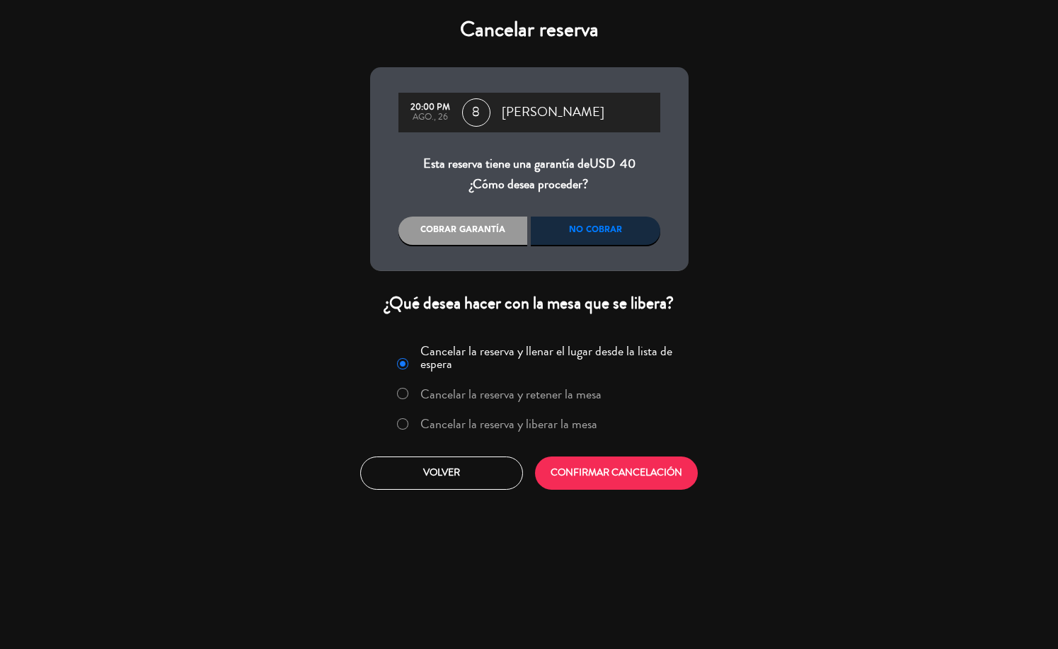
click at [503, 232] on div "Cobrar garantía" at bounding box center [464, 231] width 130 height 28
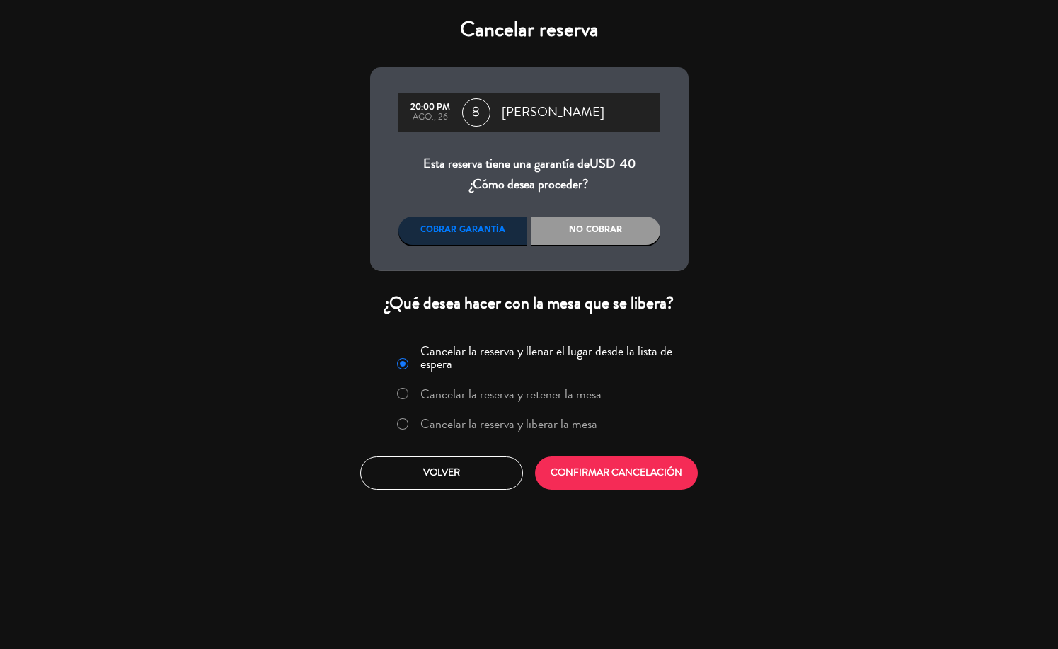
click at [522, 430] on label "Cancelar la reserva y liberar la mesa" at bounding box center [508, 424] width 177 height 13
click at [581, 491] on div "Cancelar la reserva y llenar el lugar desde la lista de espera Cancelar la rese…" at bounding box center [530, 414] width 340 height 171
click at [593, 479] on button "CONFIRMAR CANCELACIÓN" at bounding box center [616, 473] width 163 height 33
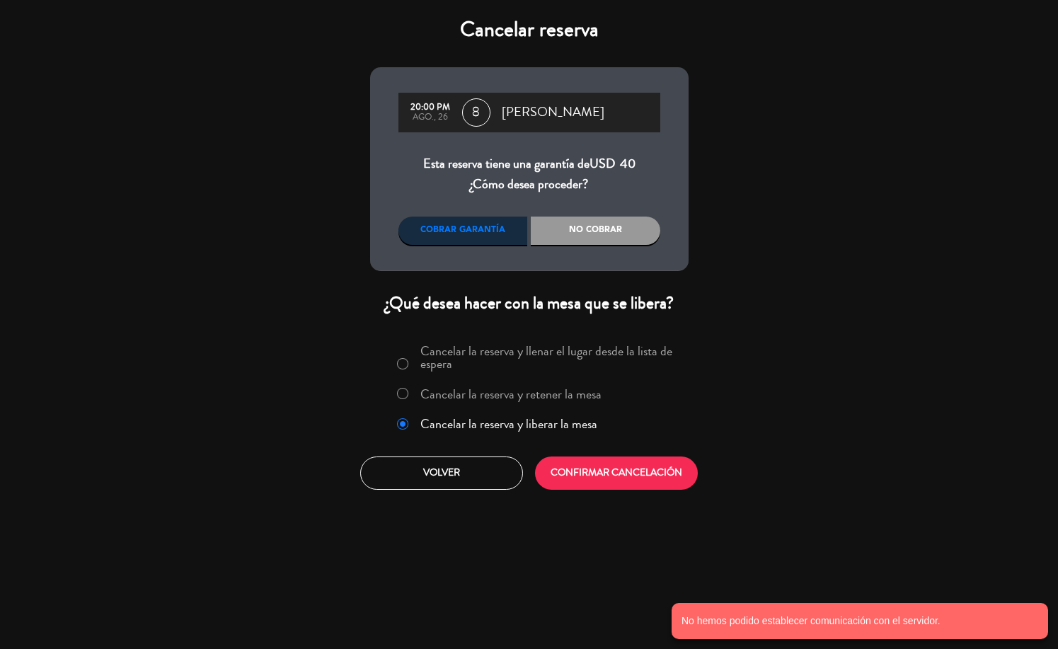
click at [593, 479] on button "CONFIRMAR CANCELACIÓN" at bounding box center [616, 473] width 163 height 33
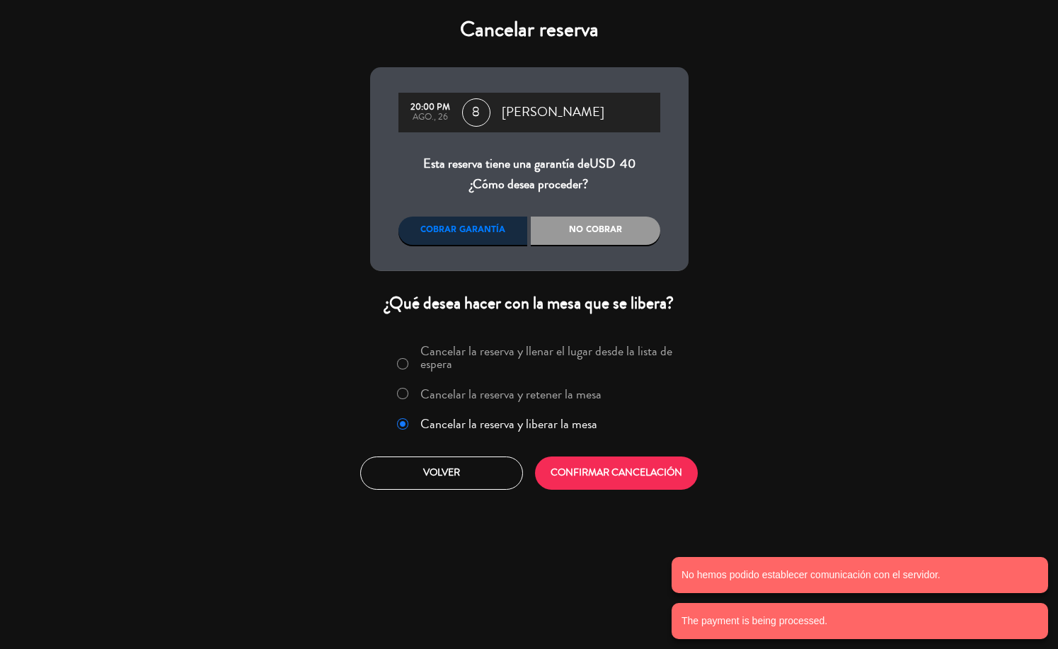
click at [593, 479] on button "CONFIRMAR CANCELACIÓN" at bounding box center [616, 473] width 163 height 33
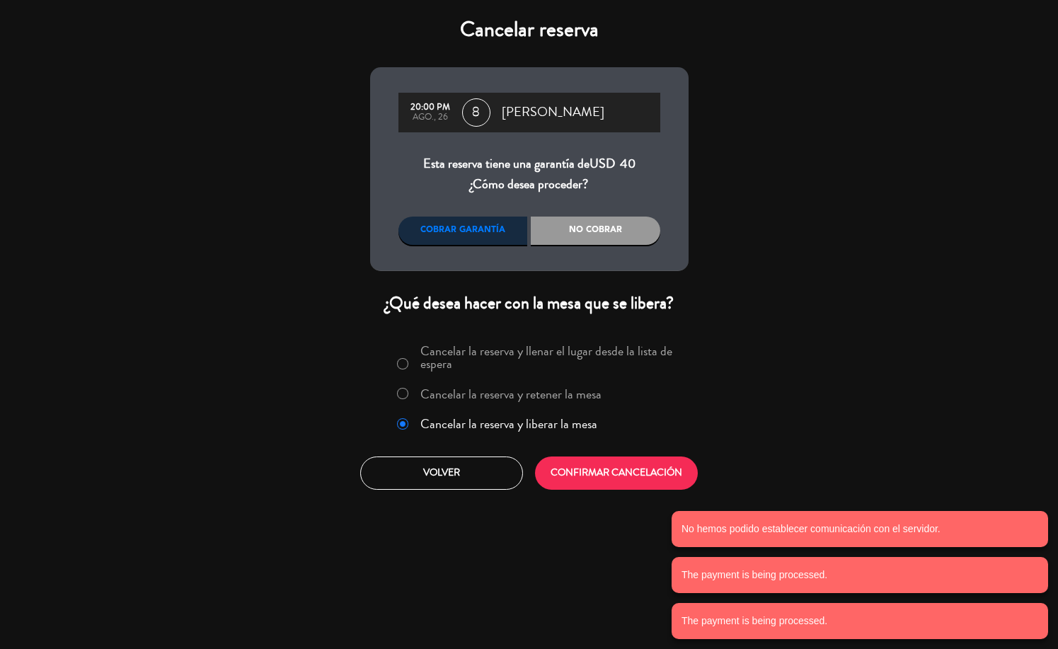
click at [605, 222] on div "No cobrar" at bounding box center [596, 231] width 130 height 28
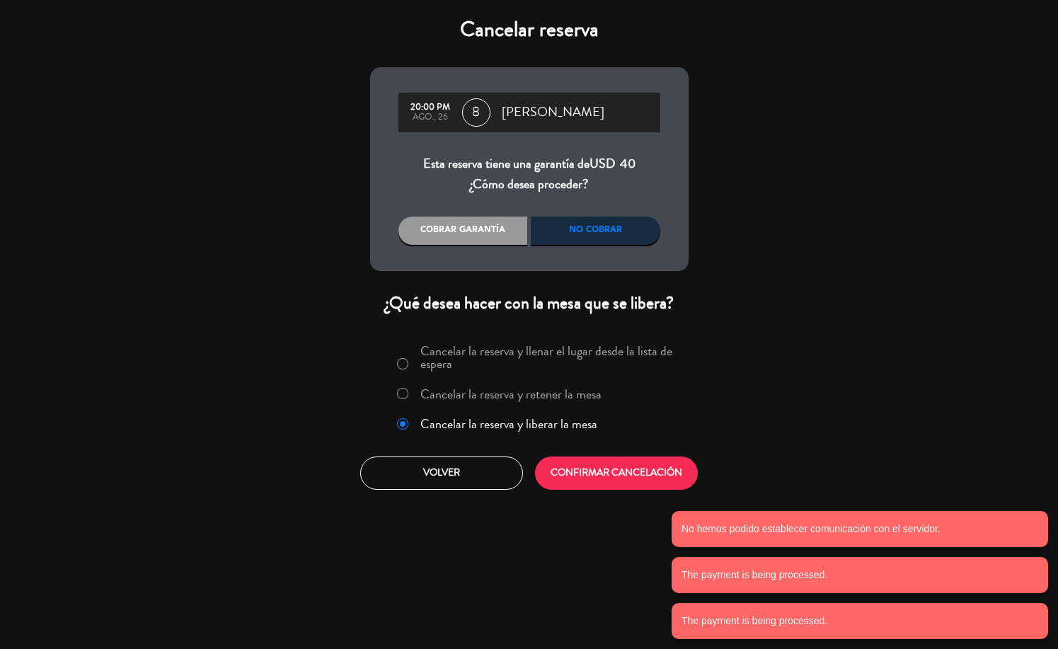
click at [605, 472] on button "CONFIRMAR CANCELACIÓN" at bounding box center [616, 473] width 163 height 33
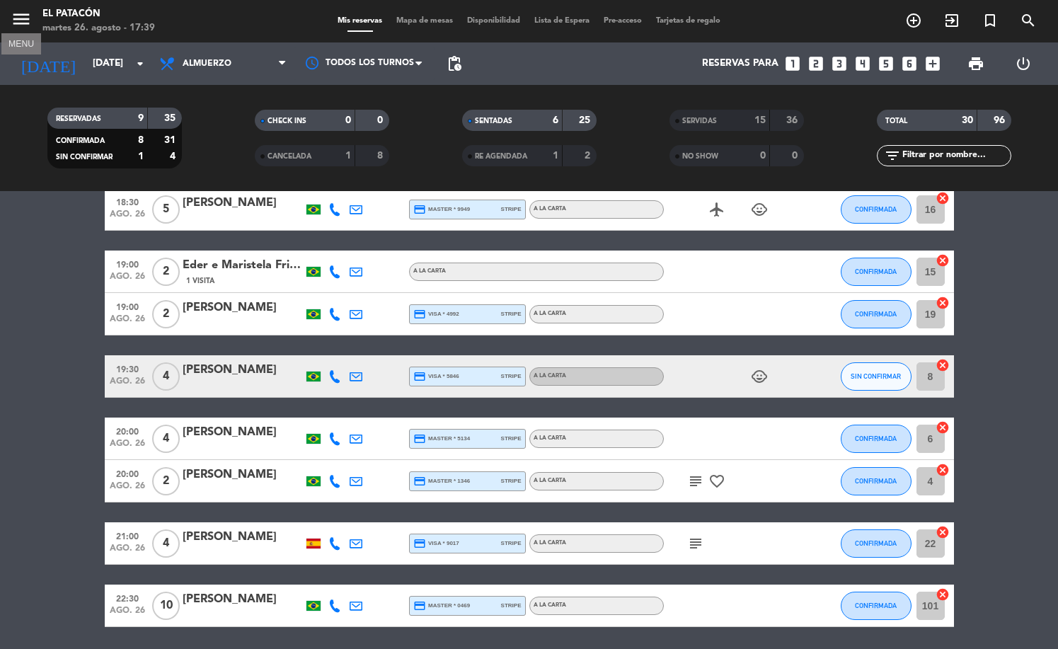
click at [21, 20] on icon "menu" at bounding box center [21, 18] width 21 height 21
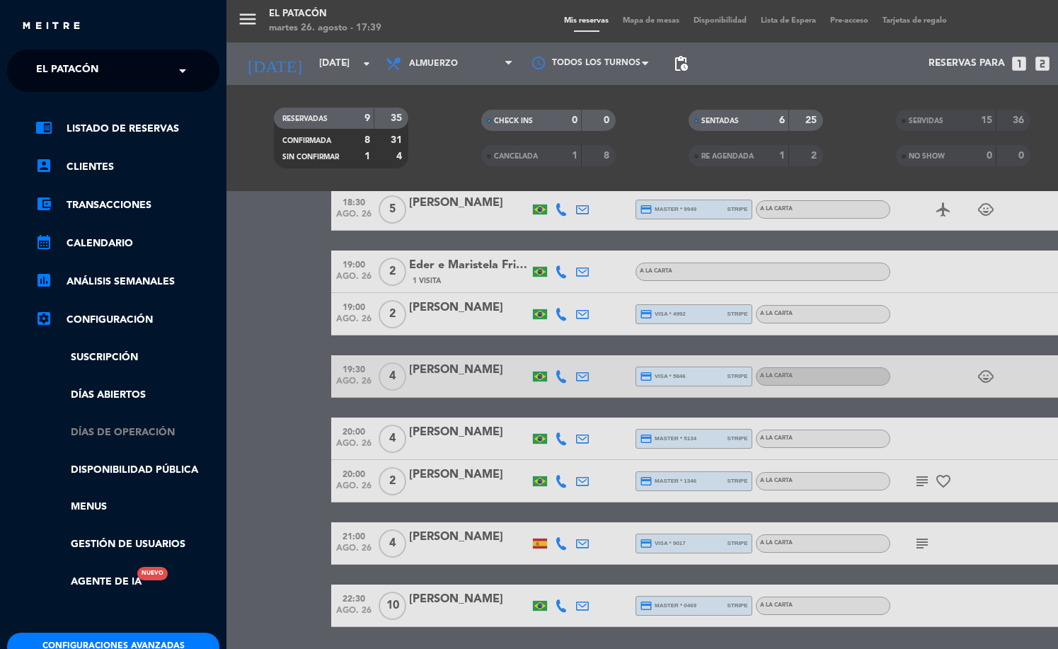
click at [131, 432] on link "Días de Operación" at bounding box center [127, 433] width 184 height 16
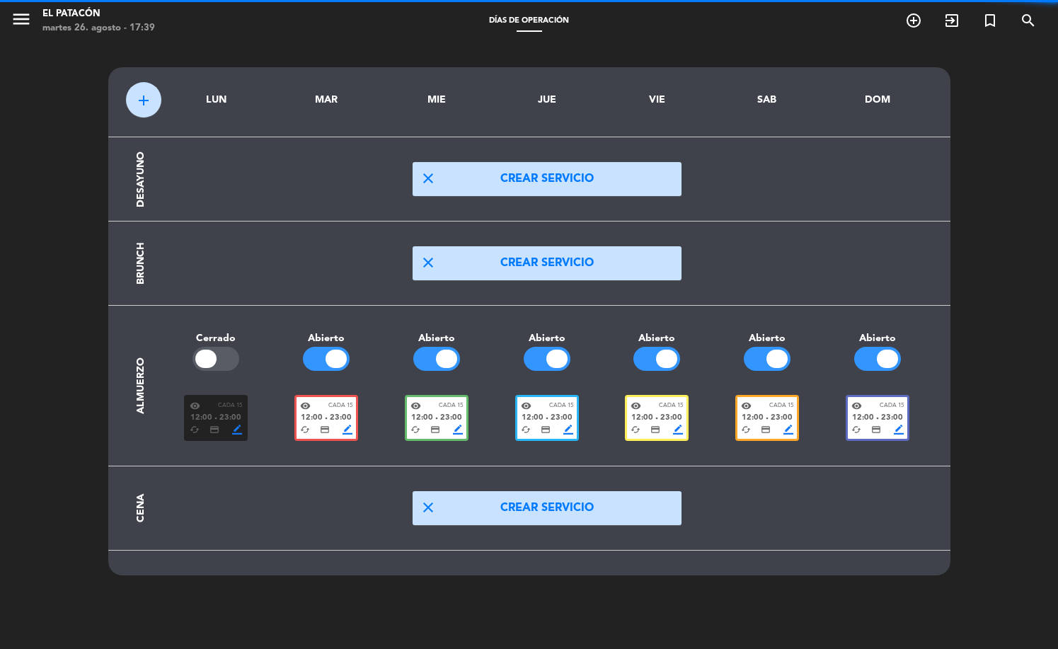
click at [437, 428] on span "credit_card" at bounding box center [435, 430] width 10 height 10
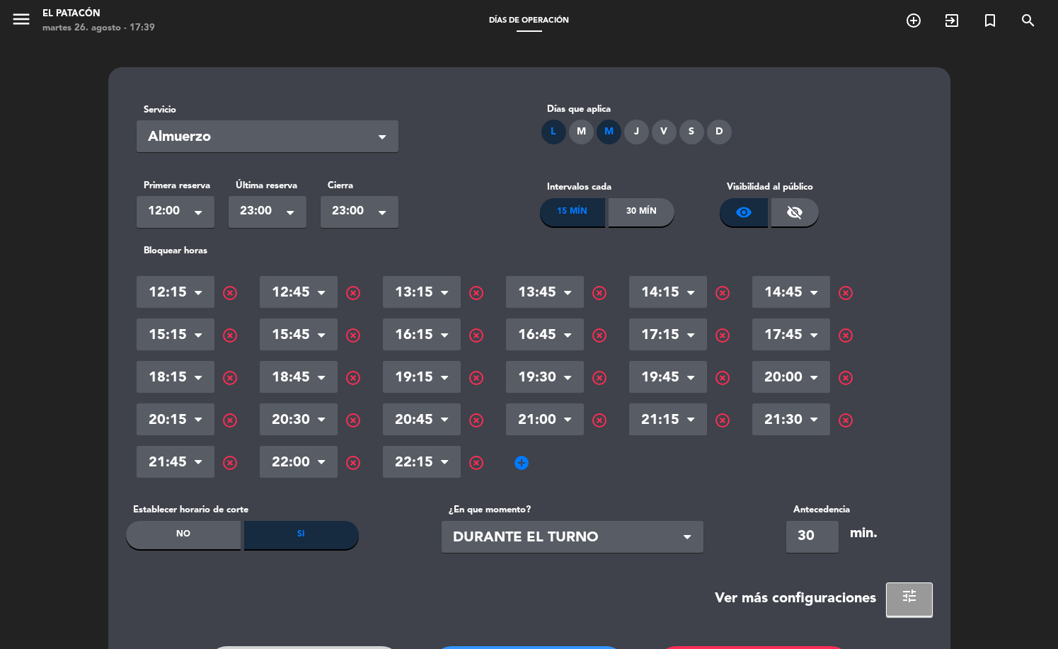
click at [348, 463] on span "highlight_off" at bounding box center [353, 462] width 17 height 17
click at [516, 642] on div "Servicio Seleccionar × Almuerzo × Días que aplica L M M J V S D Primera reserva…" at bounding box center [529, 404] width 842 height 675
